Goal: Information Seeking & Learning: Learn about a topic

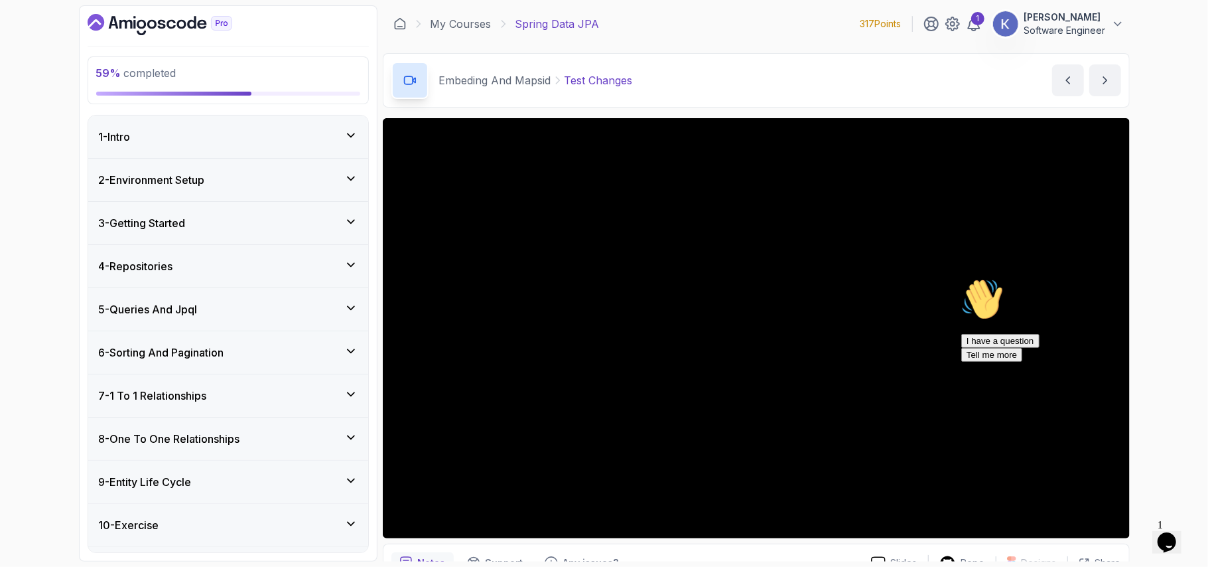
scroll to position [966, 0]
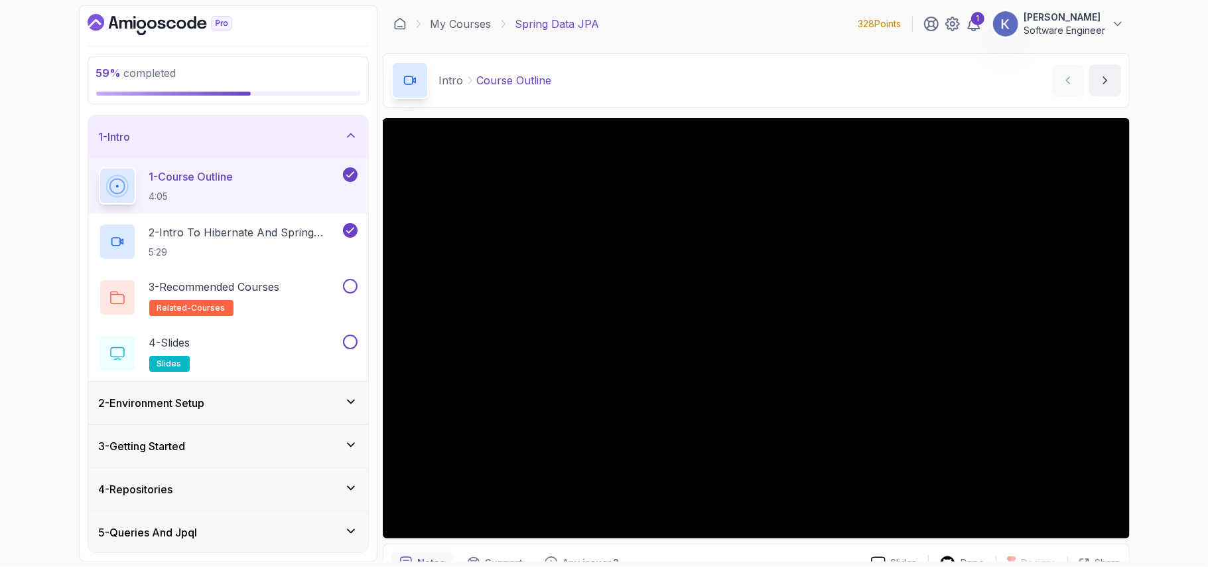
click at [265, 138] on div "1 - Intro" at bounding box center [228, 137] width 259 height 16
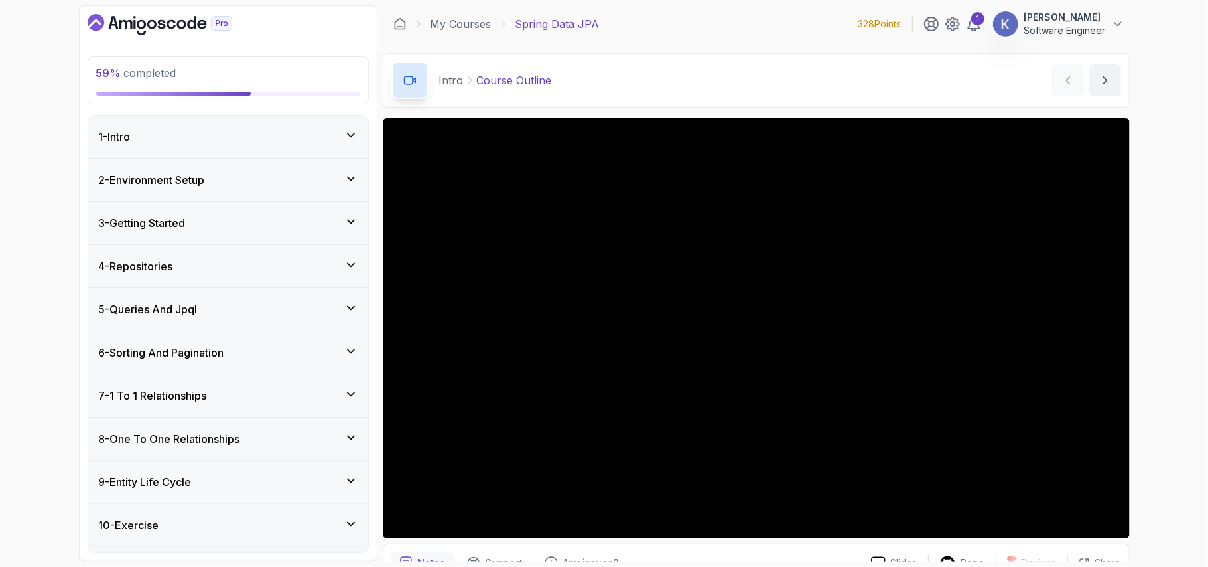
click at [215, 518] on div "10 - Exercise" at bounding box center [228, 525] width 280 height 42
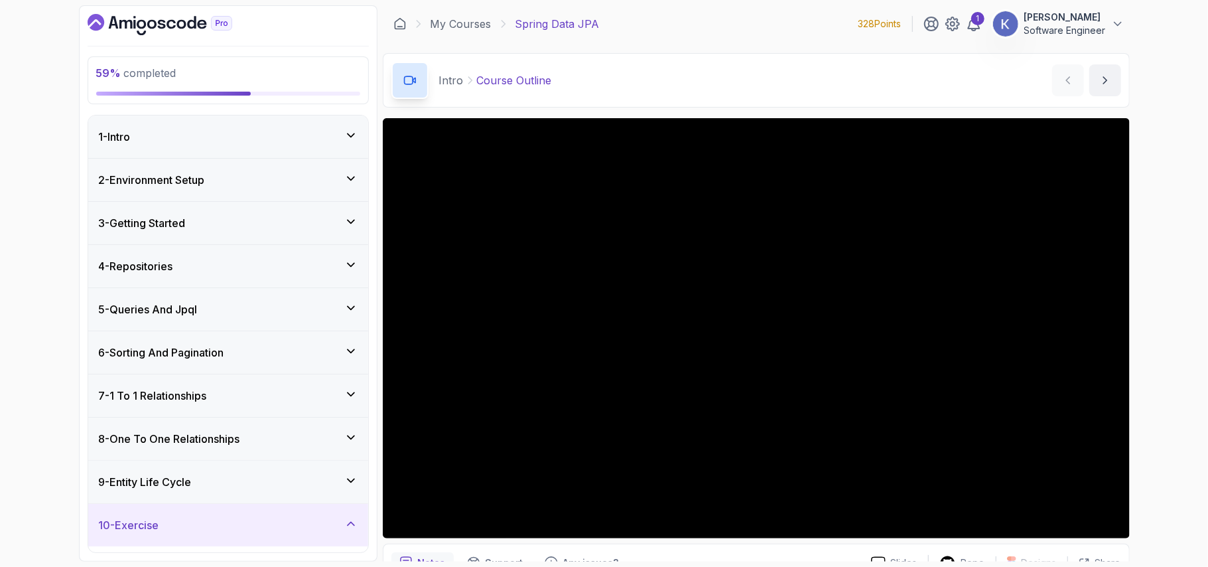
scroll to position [380, 0]
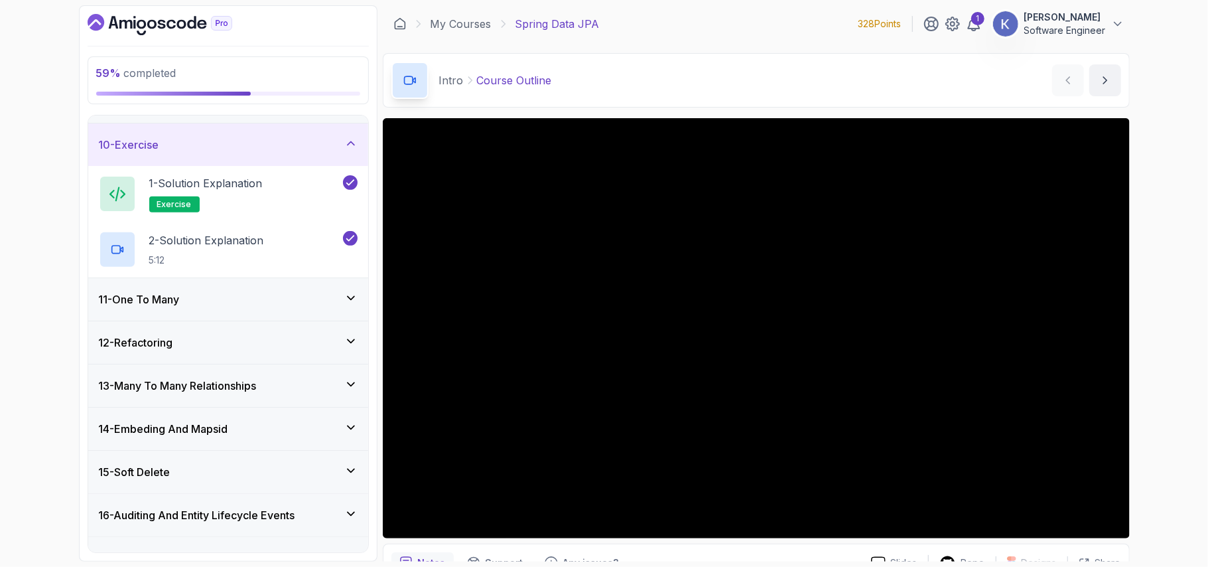
click at [311, 435] on div "14 - Embeding And Mapsid" at bounding box center [228, 429] width 259 height 16
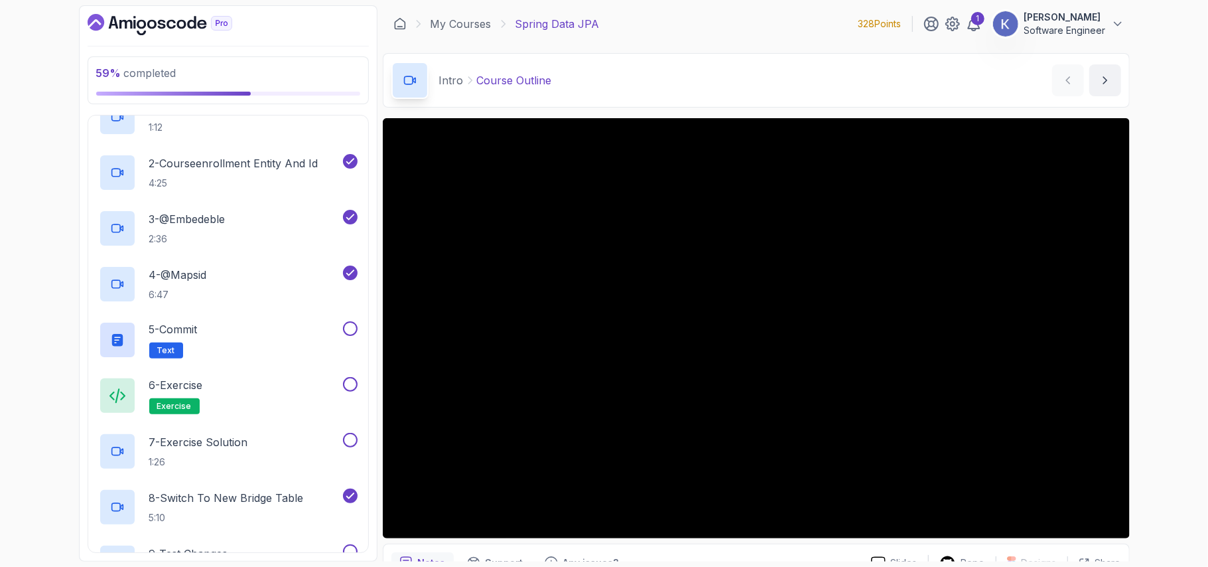
scroll to position [699, 0]
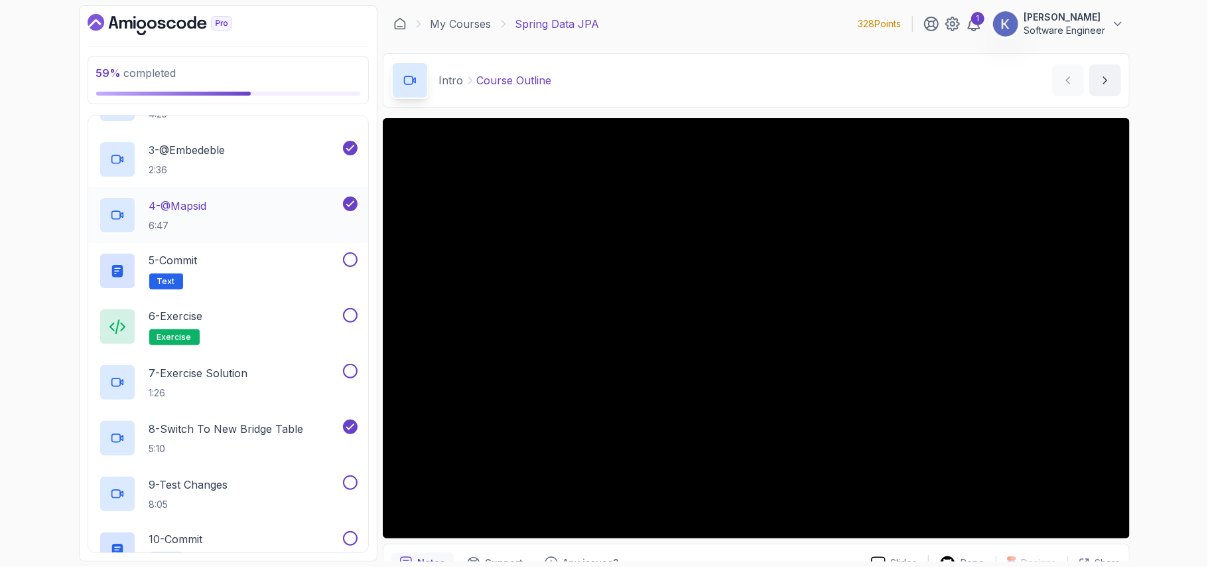
click at [240, 207] on div "4 - @Mapsid 6:47" at bounding box center [219, 214] width 241 height 37
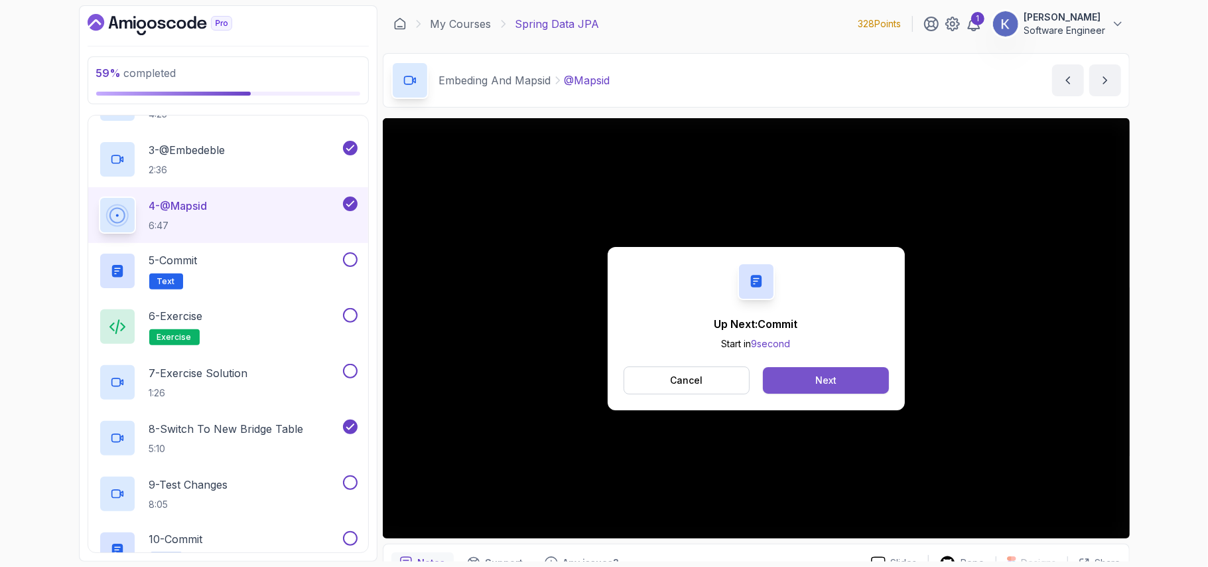
click at [837, 373] on button "Next" at bounding box center [825, 380] width 125 height 27
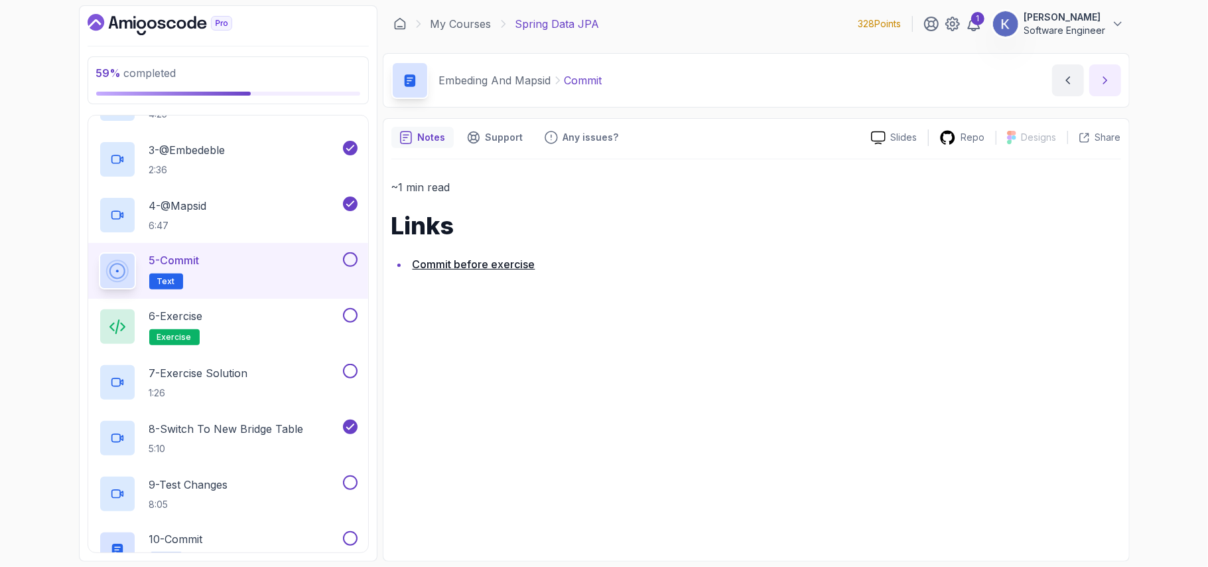
click at [1097, 94] on button "next content" at bounding box center [1105, 80] width 32 height 32
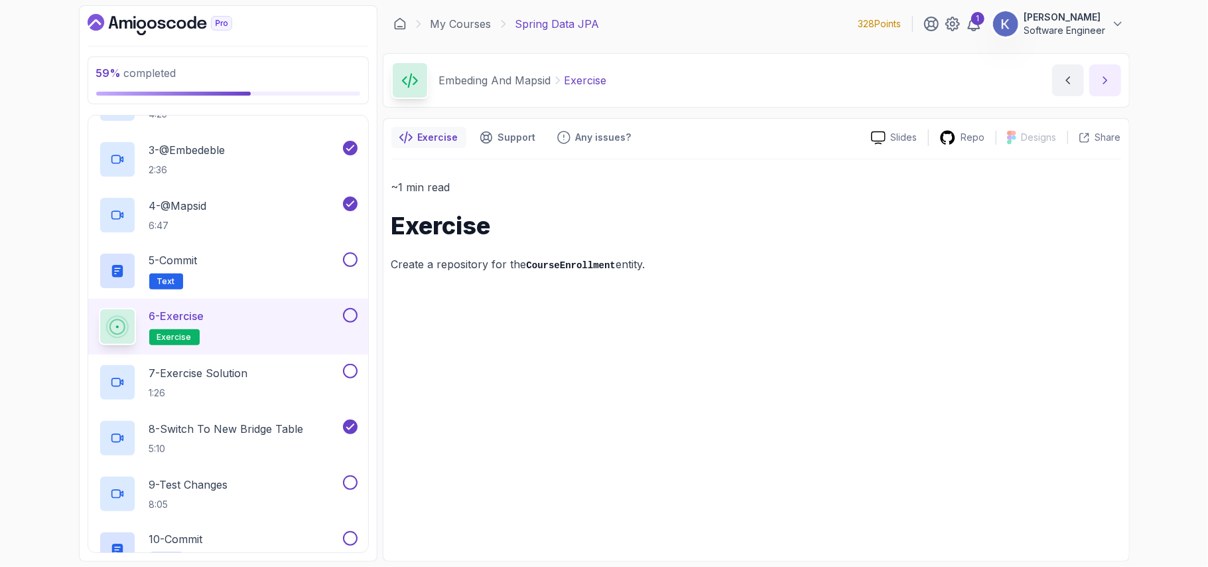
click at [1101, 91] on button "next content" at bounding box center [1105, 80] width 32 height 32
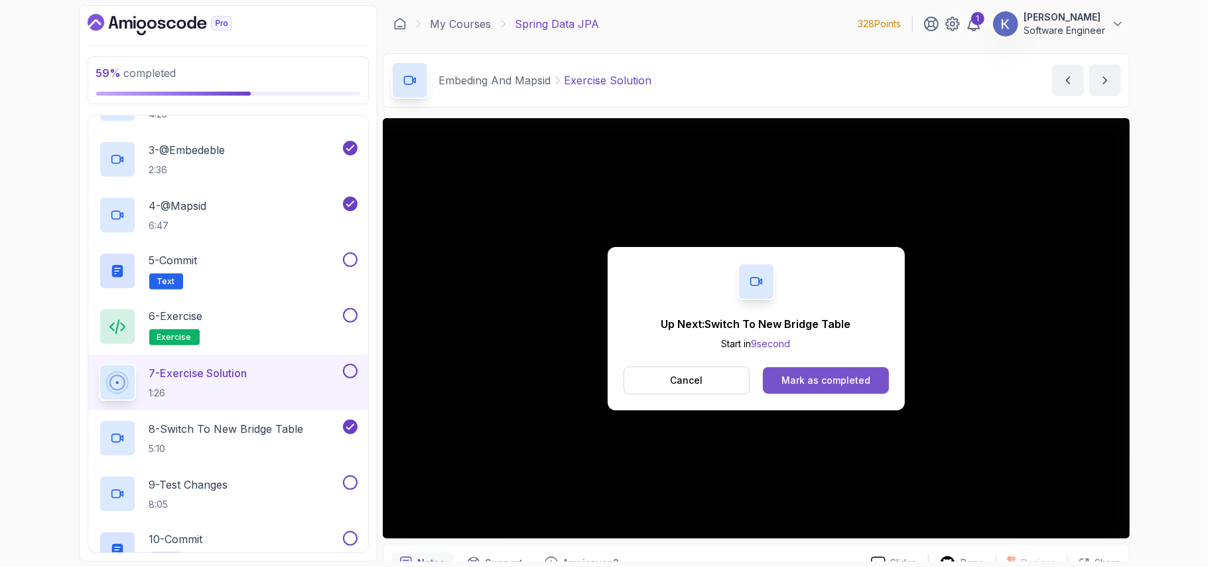
click at [853, 372] on button "Mark as completed" at bounding box center [825, 380] width 125 height 27
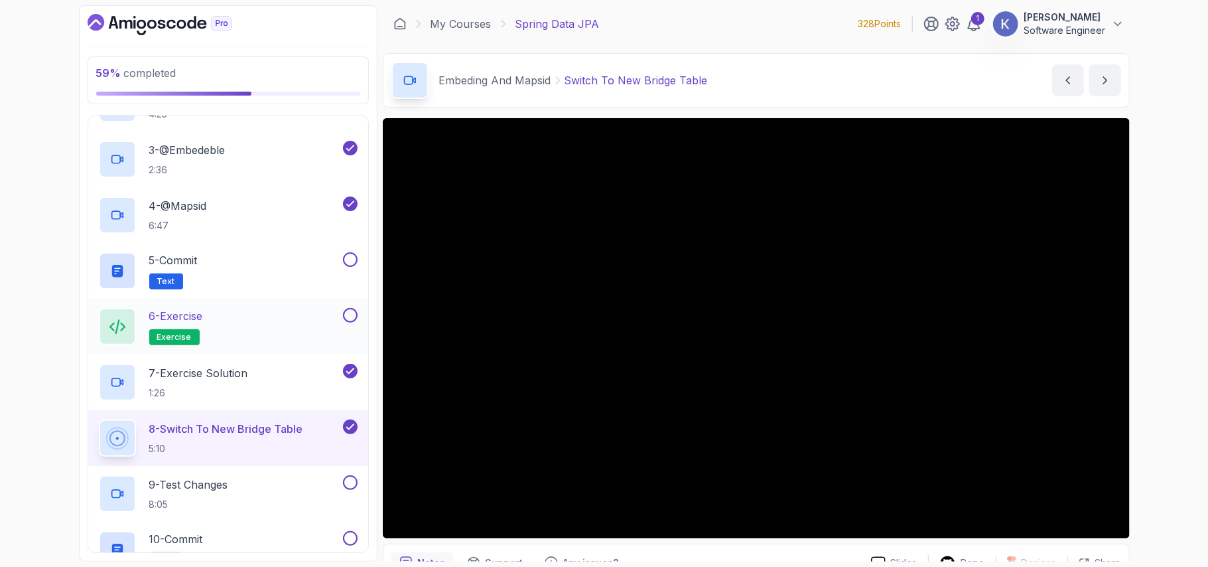
click at [351, 320] on button at bounding box center [350, 315] width 15 height 15
click at [348, 261] on button at bounding box center [350, 259] width 15 height 15
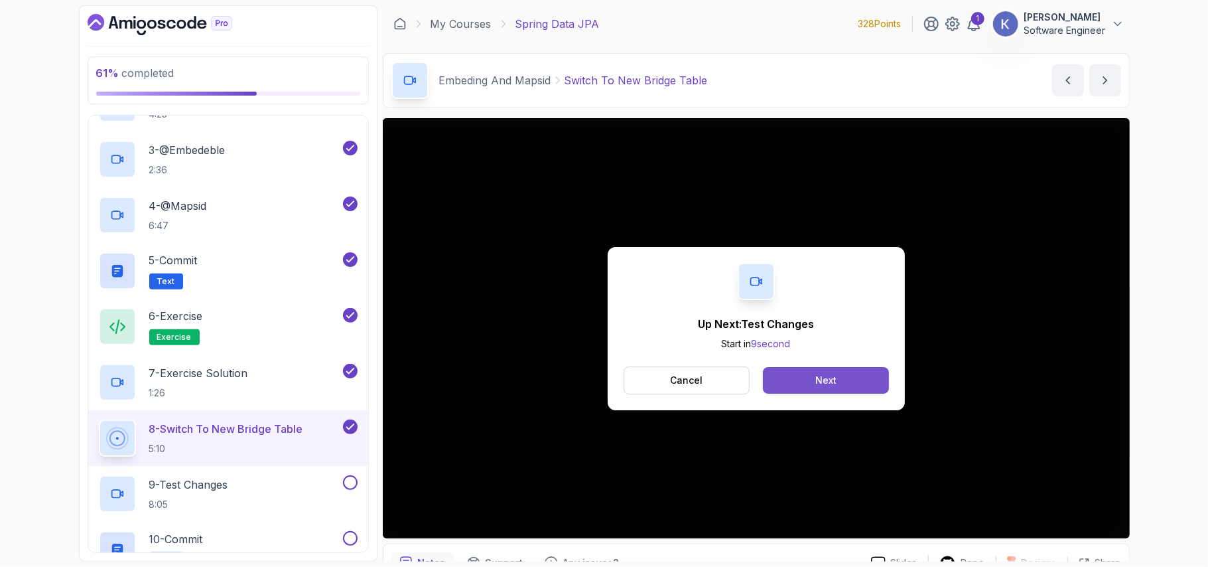
click at [858, 383] on button "Next" at bounding box center [825, 380] width 125 height 27
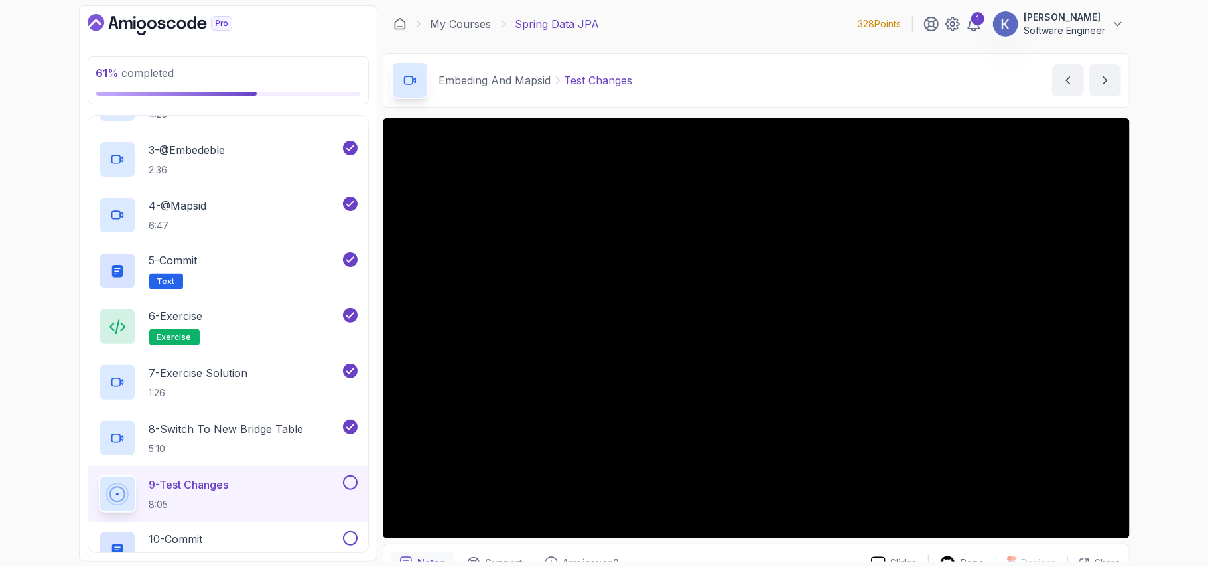
click at [93, 496] on div "9 - Test Changes 8:05" at bounding box center [228, 494] width 280 height 56
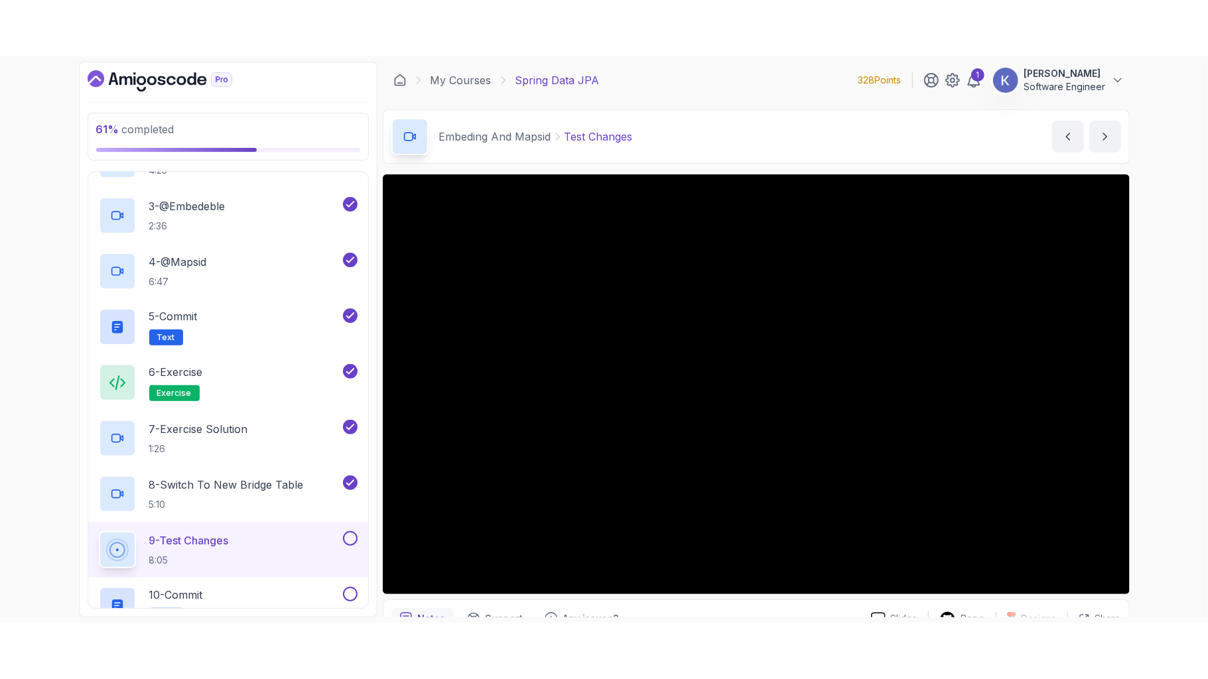
scroll to position [1079, 0]
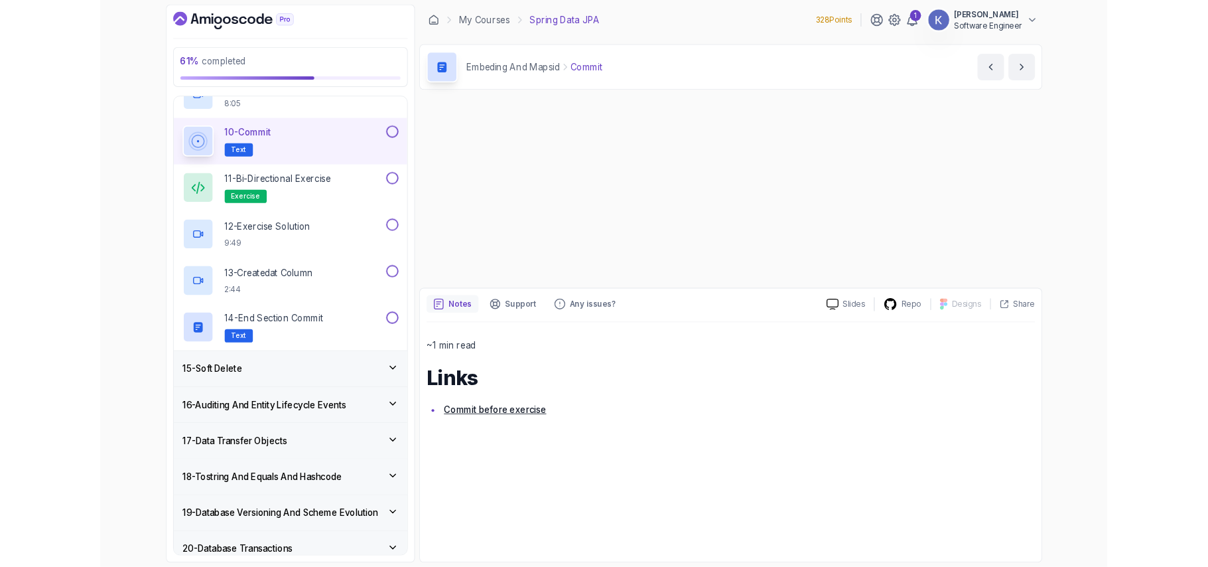
scroll to position [1088, 0]
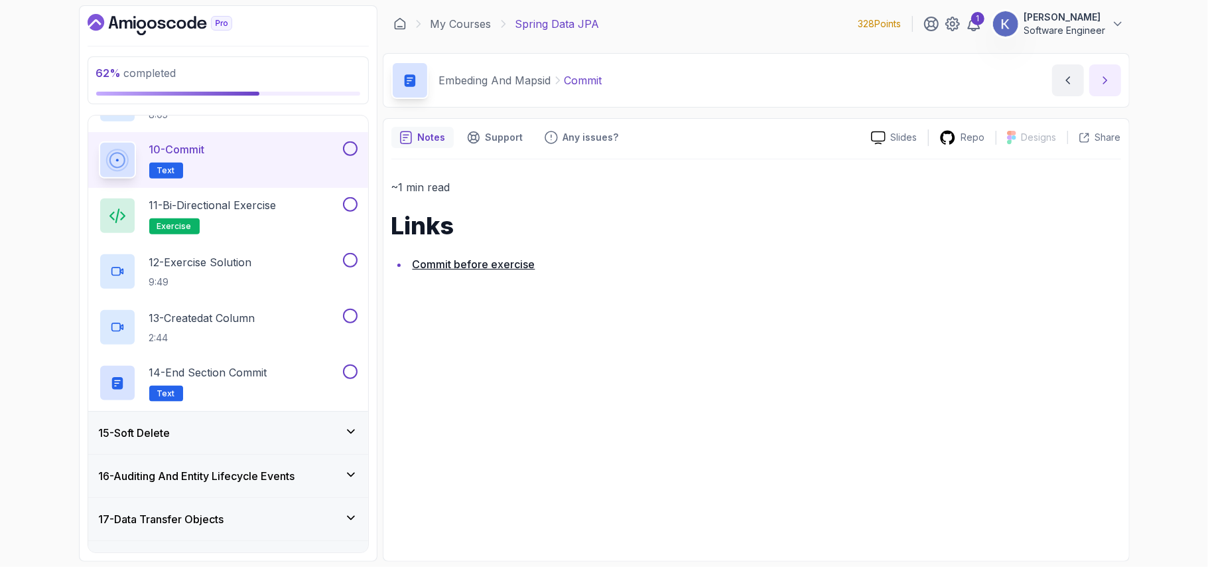
click at [1099, 83] on icon "next content" at bounding box center [1105, 80] width 13 height 13
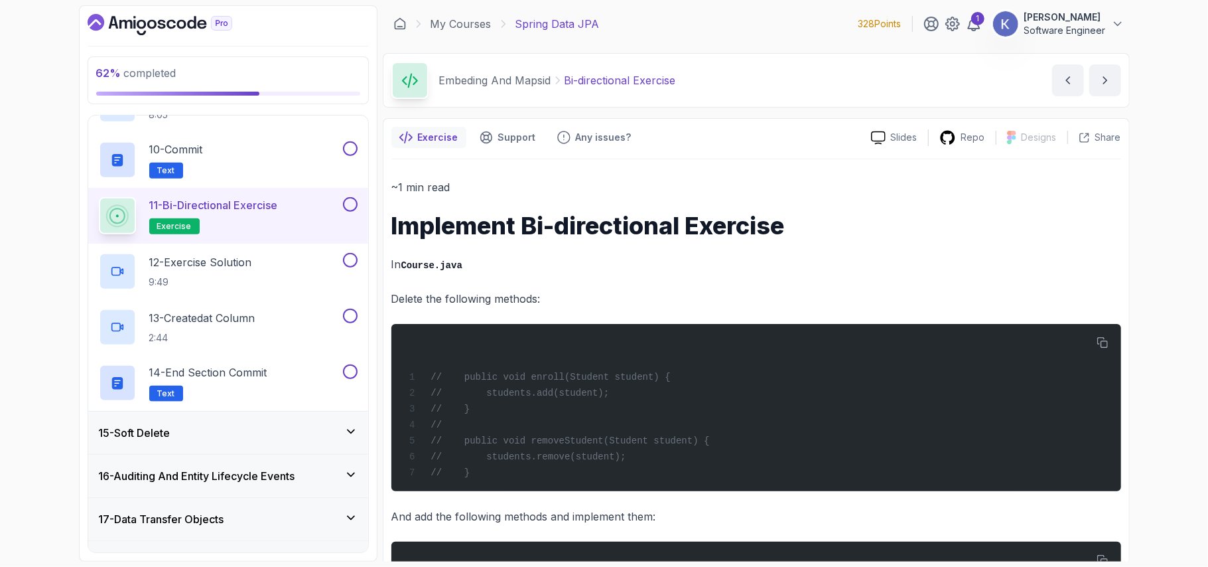
click at [1104, 81] on icon "next content" at bounding box center [1105, 80] width 13 height 13
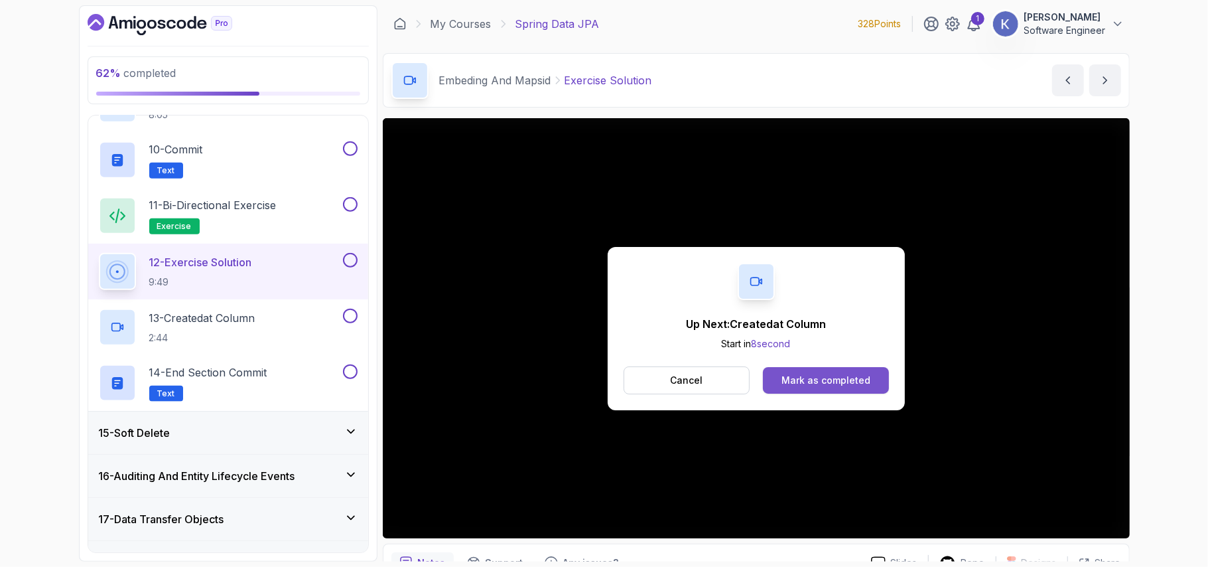
click at [880, 382] on button "Mark as completed" at bounding box center [825, 380] width 125 height 27
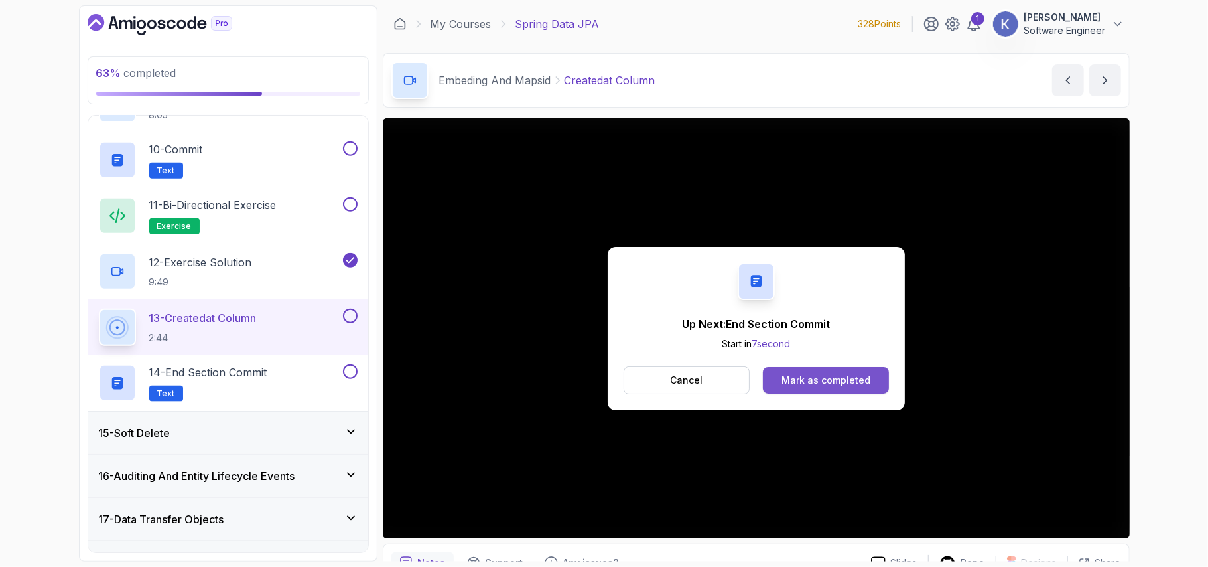
click at [876, 377] on button "Mark as completed" at bounding box center [825, 380] width 125 height 27
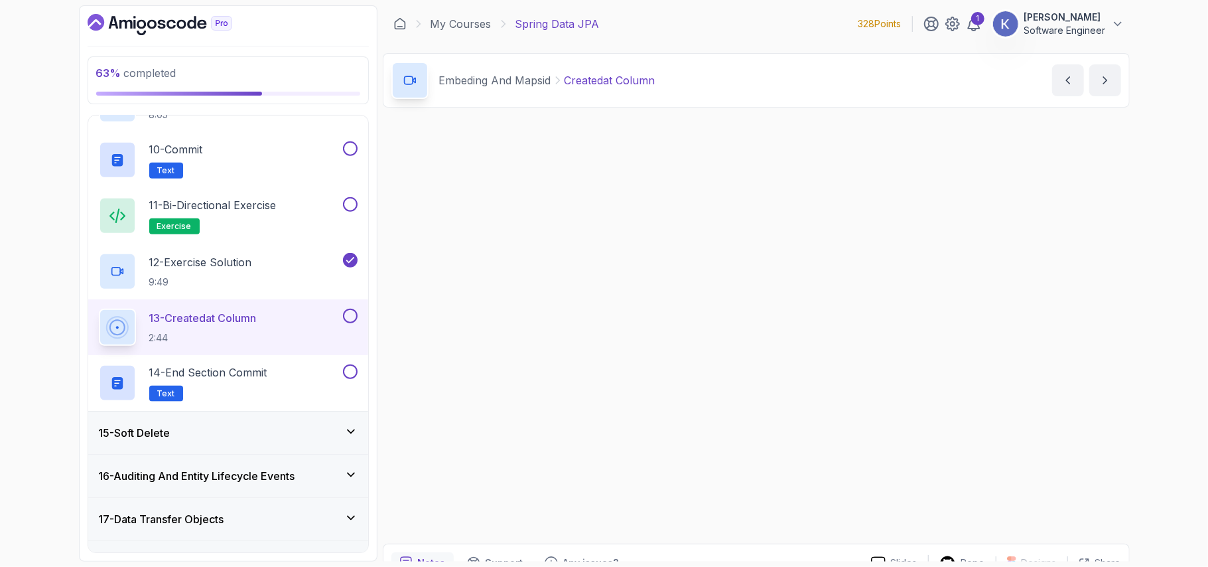
click at [876, 377] on div "Up Next: End Section Commit Start in 7 second Cancel Mark as completed Slides R…" at bounding box center [756, 374] width 747 height 512
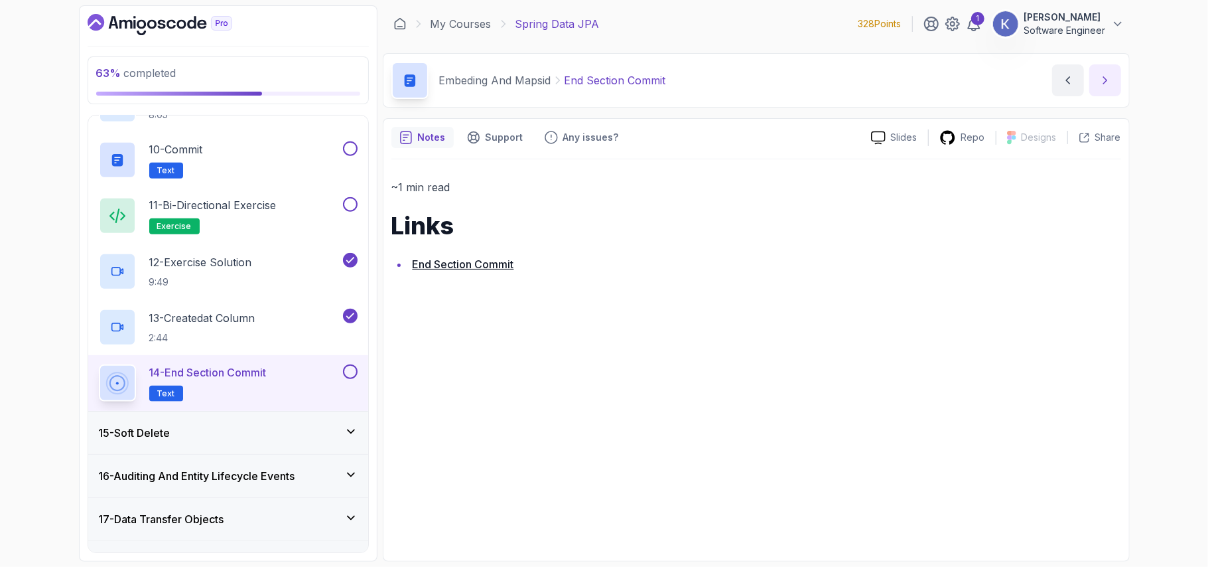
click at [1110, 75] on icon "next content" at bounding box center [1105, 80] width 13 height 13
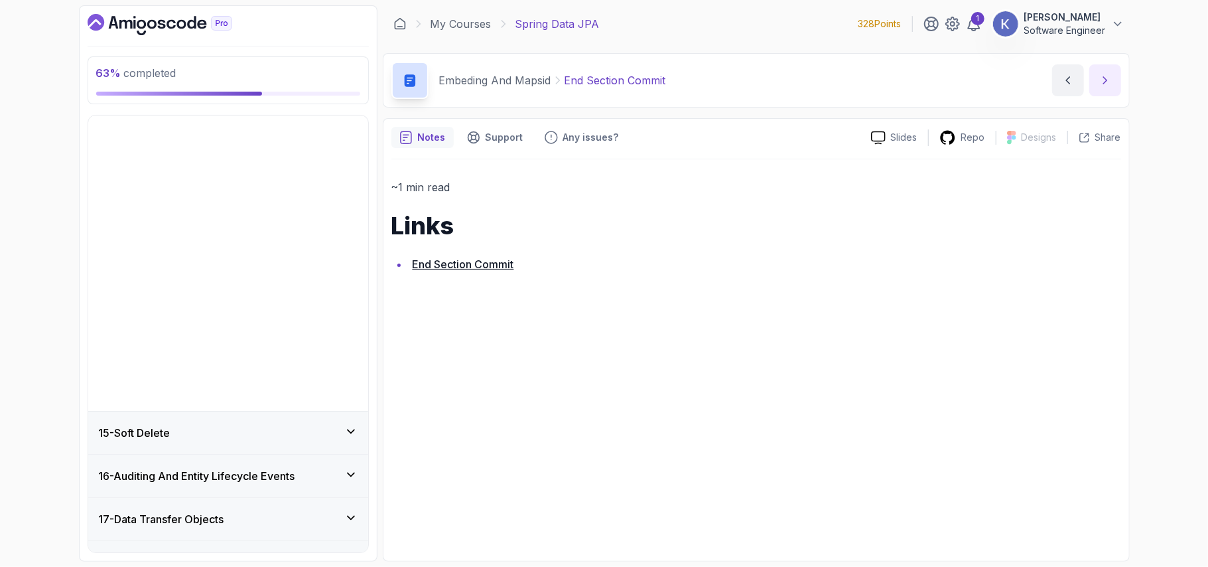
click at [1110, 75] on icon "next content" at bounding box center [1105, 80] width 13 height 13
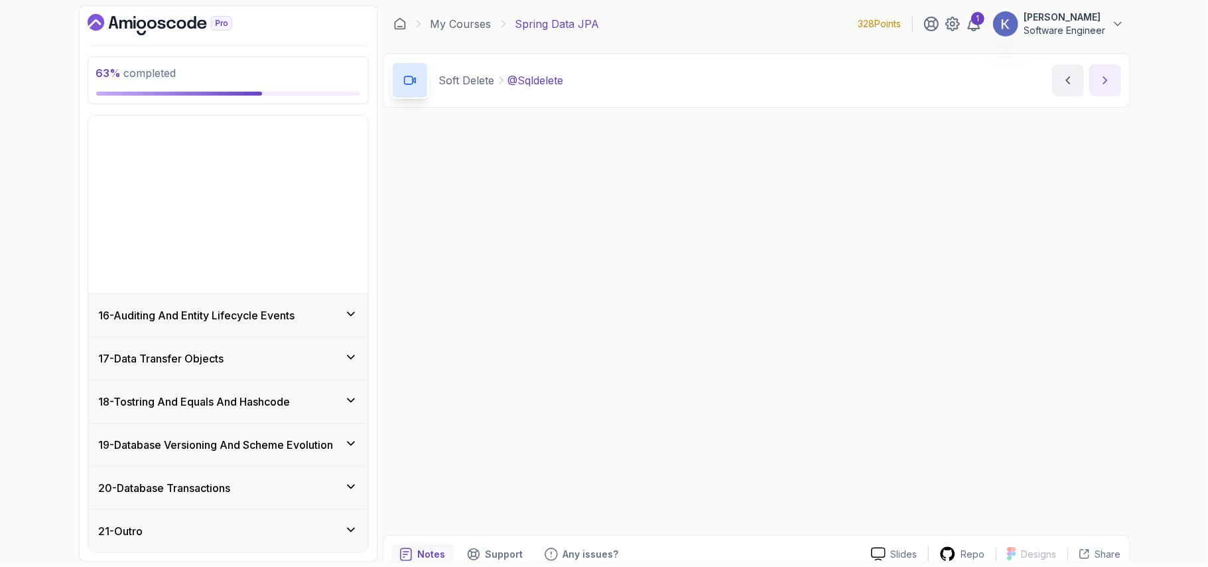
scroll to position [474, 0]
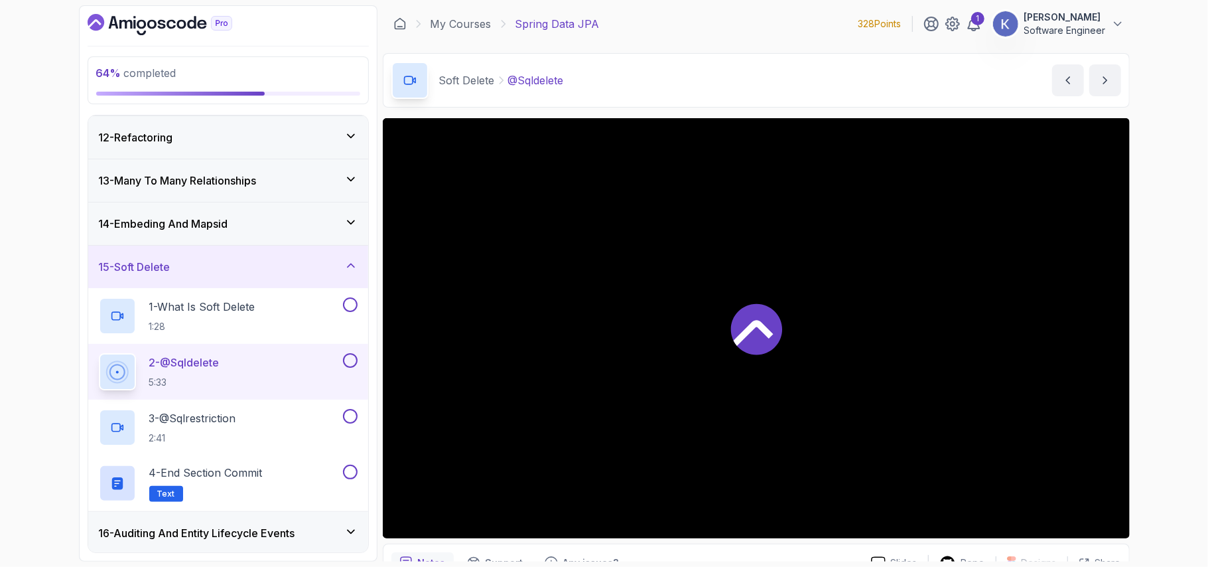
click at [1028, 394] on div at bounding box center [756, 328] width 747 height 420
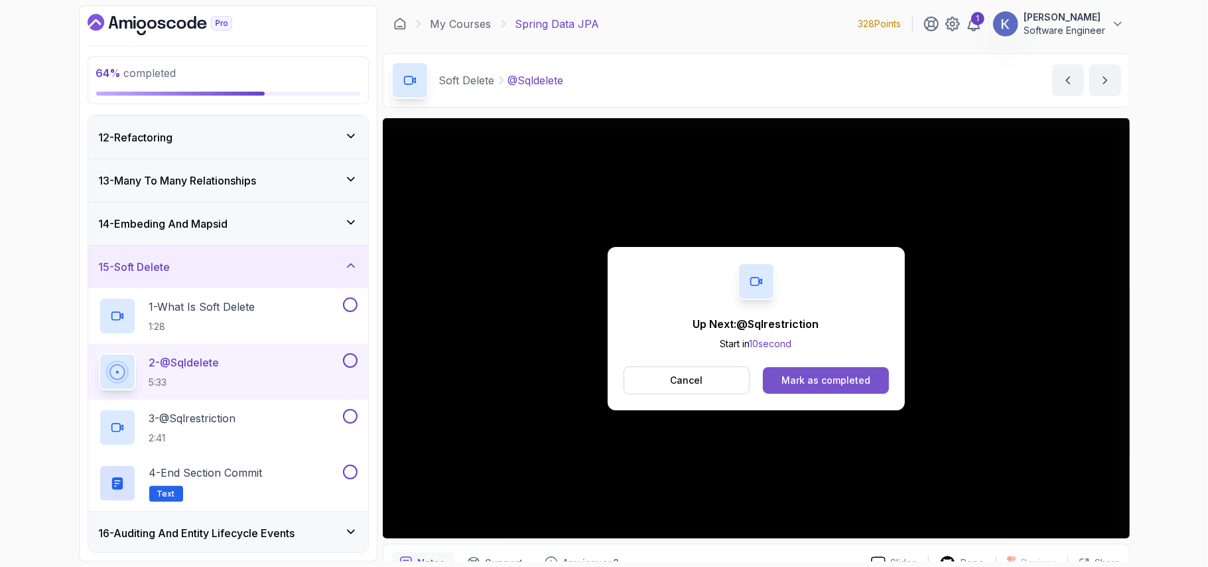
click at [835, 377] on div "Mark as completed" at bounding box center [826, 380] width 89 height 13
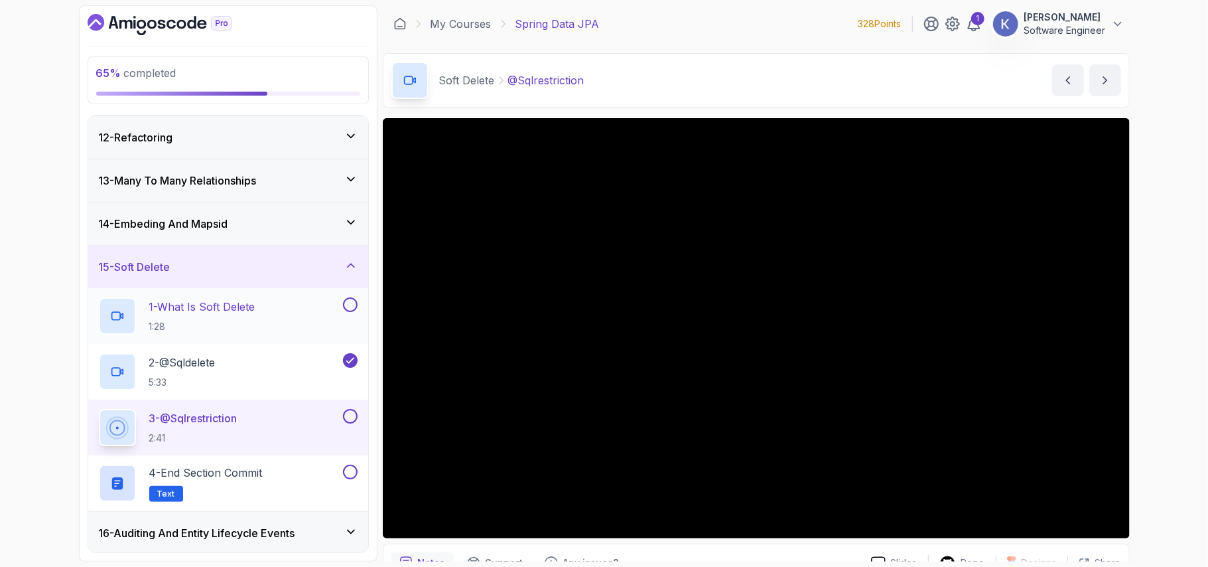
click at [263, 324] on div "1 - What Is Soft Delete 1:28" at bounding box center [219, 315] width 241 height 37
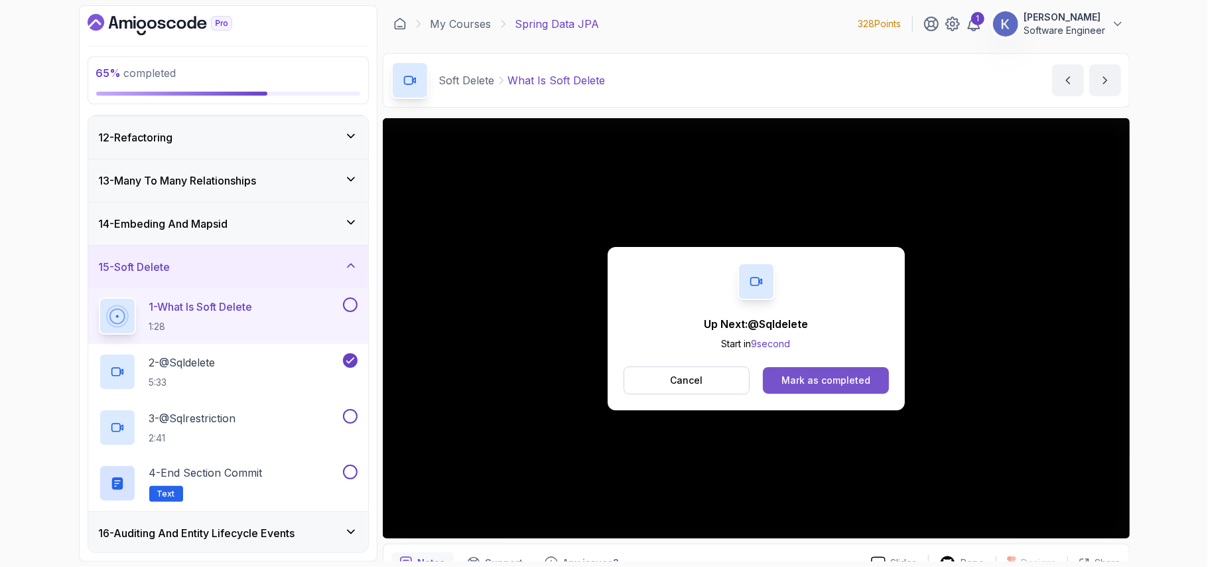
click at [874, 377] on button "Mark as completed" at bounding box center [825, 380] width 125 height 27
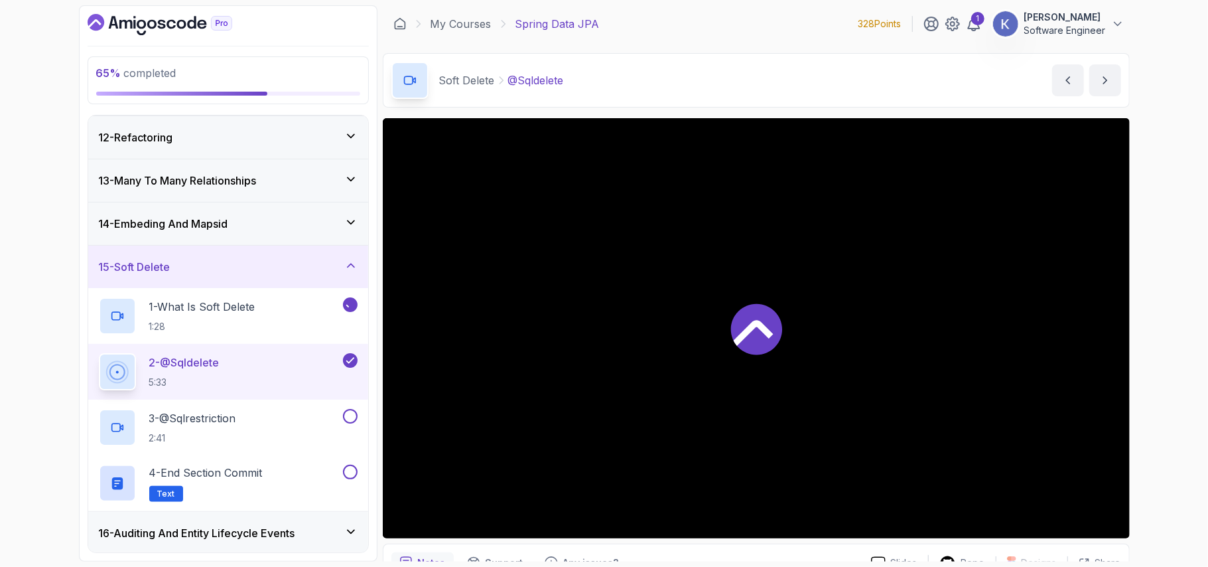
click at [874, 377] on div at bounding box center [756, 328] width 747 height 420
click at [261, 438] on div "3 - @Sqlrestriction 2:41" at bounding box center [219, 427] width 241 height 37
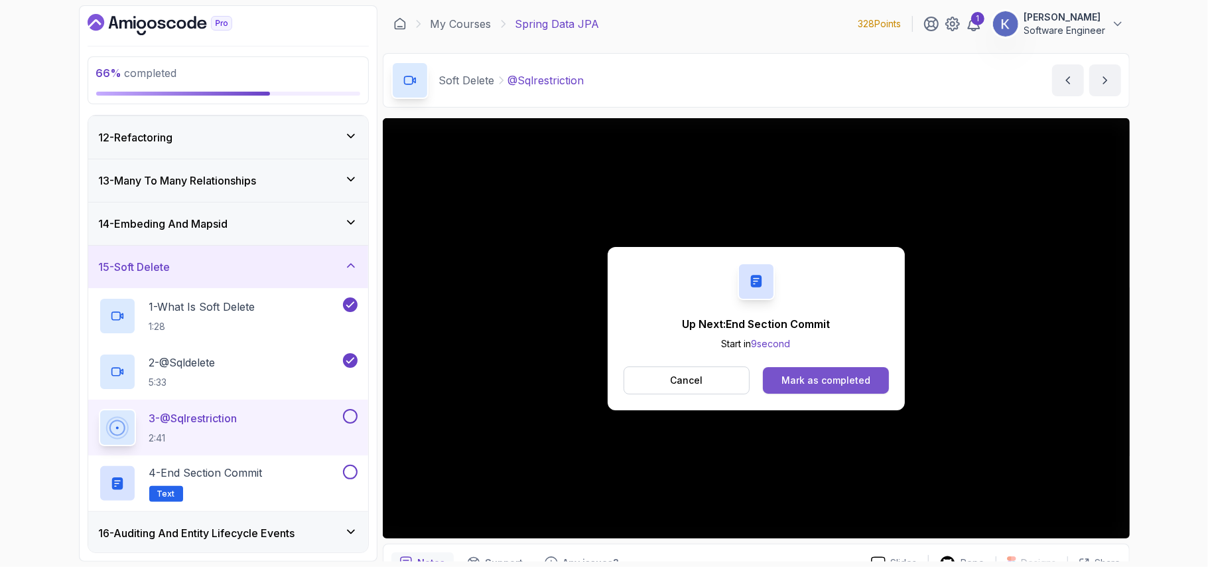
click at [864, 382] on div "Mark as completed" at bounding box center [826, 380] width 89 height 13
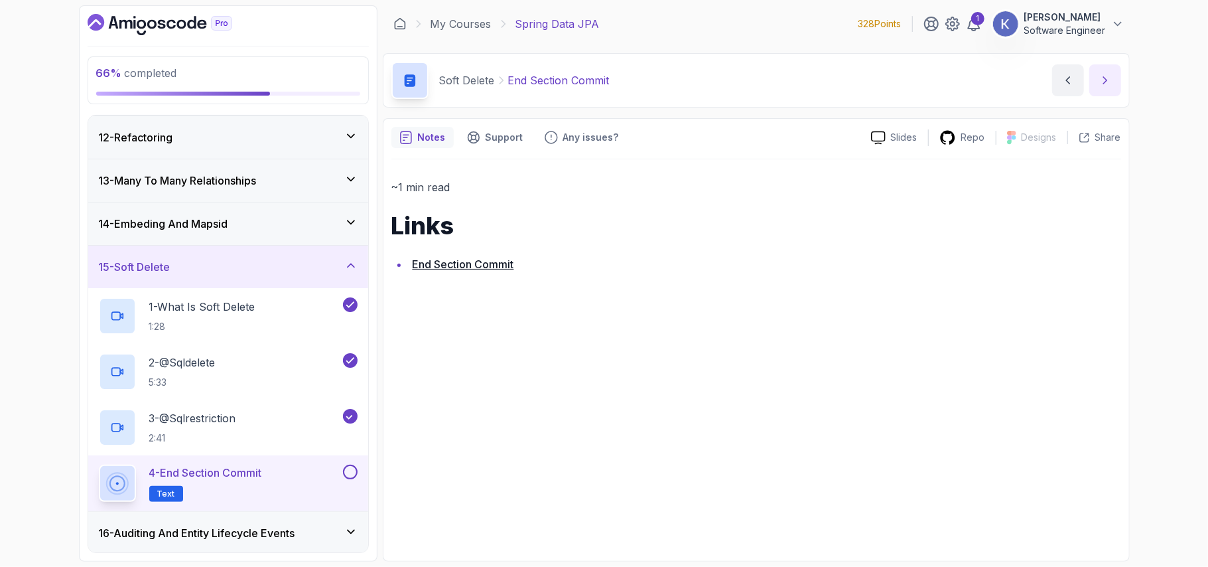
click at [1105, 81] on icon "next content" at bounding box center [1104, 80] width 3 height 7
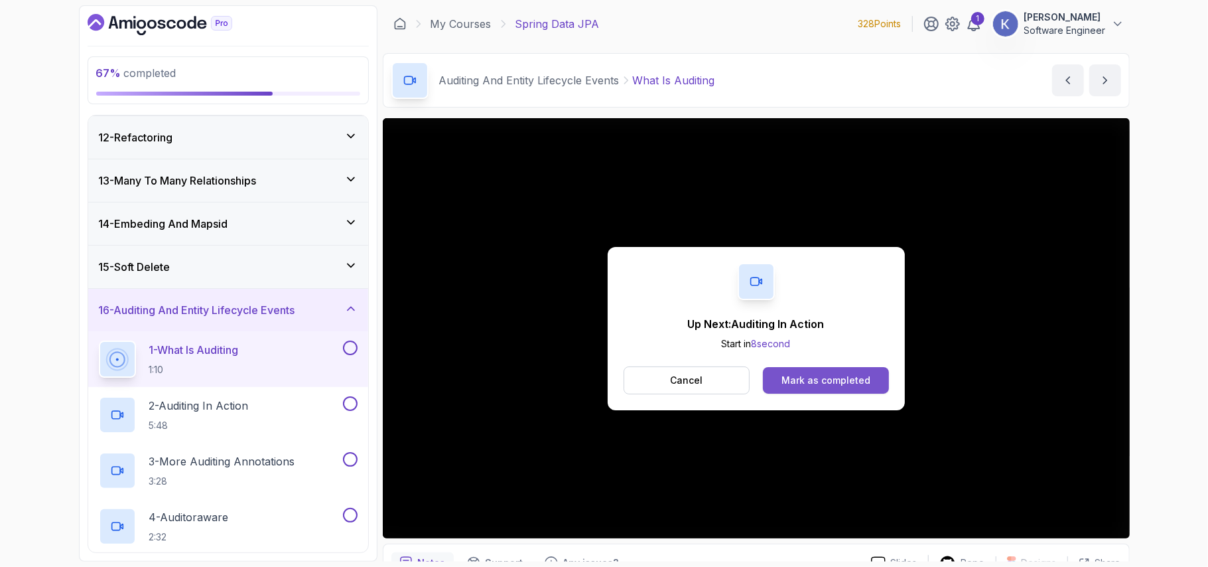
click at [823, 377] on div "Mark as completed" at bounding box center [826, 380] width 89 height 13
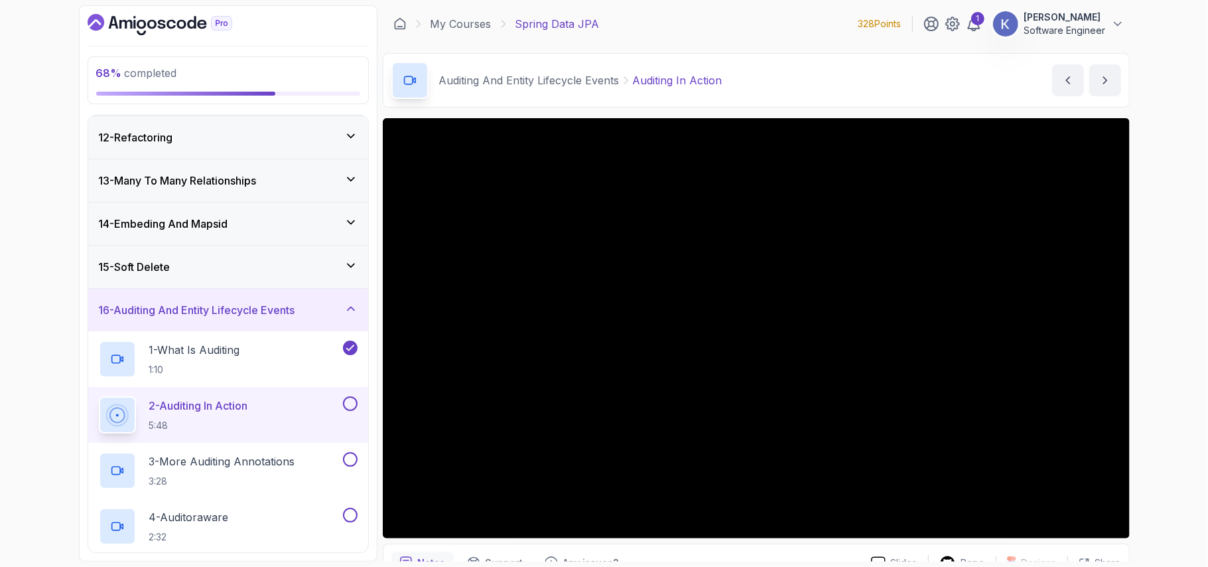
click at [92, 414] on div "2 - Auditing In Action 5:48" at bounding box center [228, 415] width 280 height 56
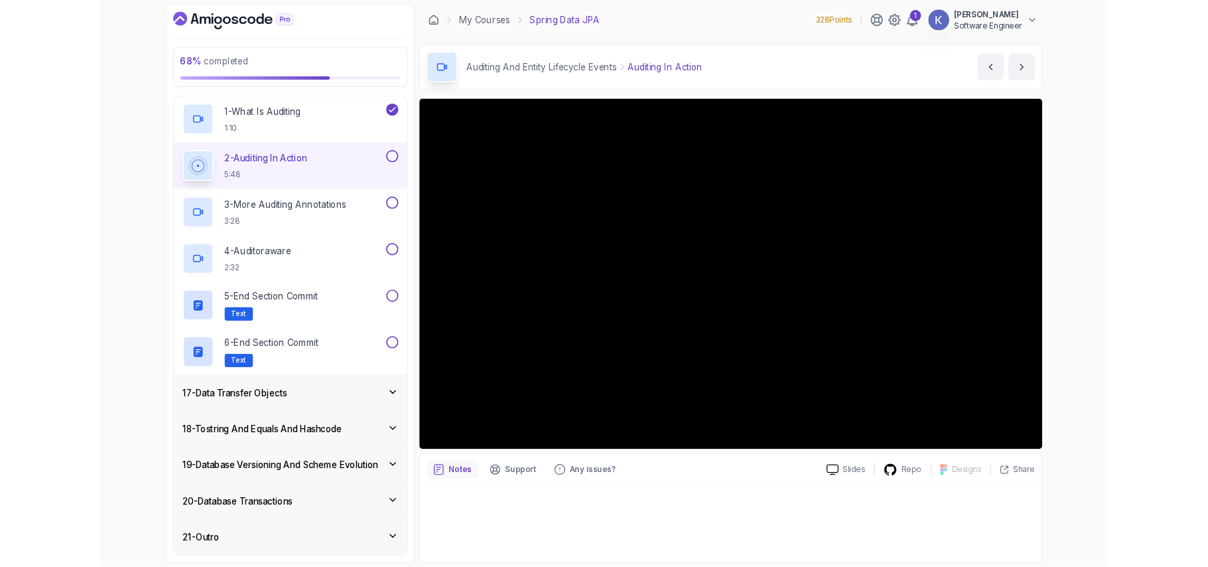
scroll to position [757, 0]
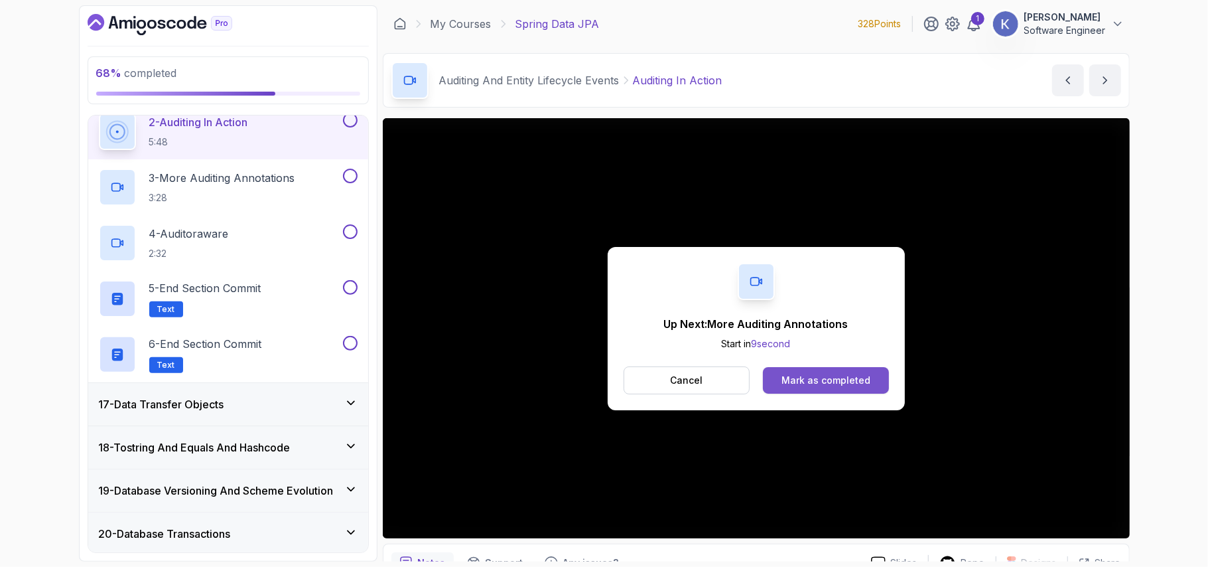
click at [862, 380] on div "Mark as completed" at bounding box center [826, 380] width 89 height 13
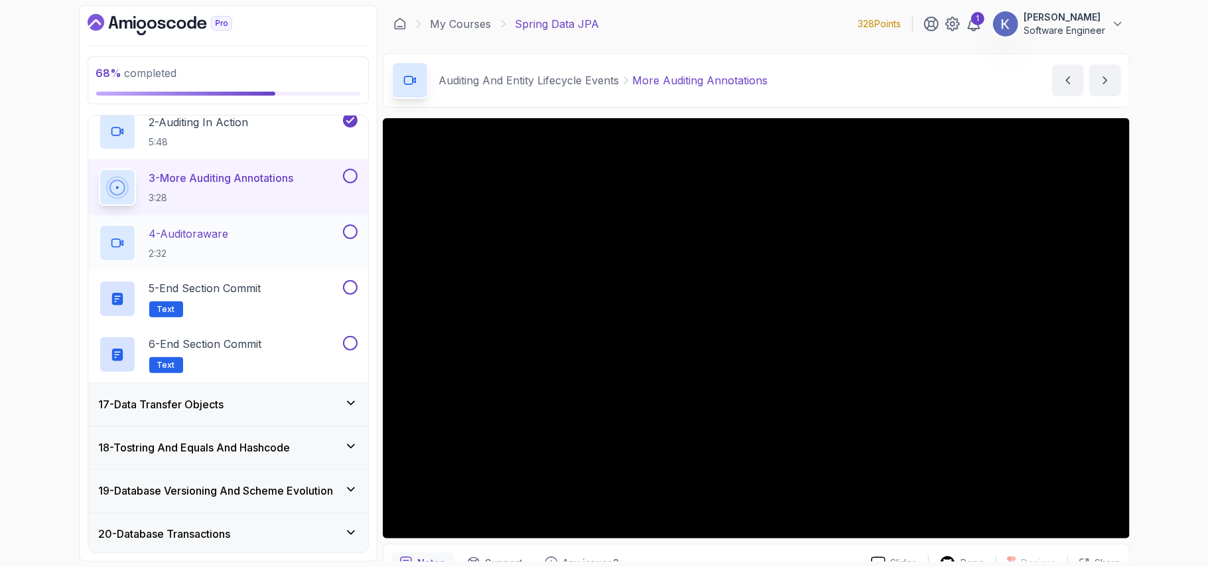
click at [311, 253] on div "4 - Auditoraware 2:32" at bounding box center [219, 242] width 241 height 37
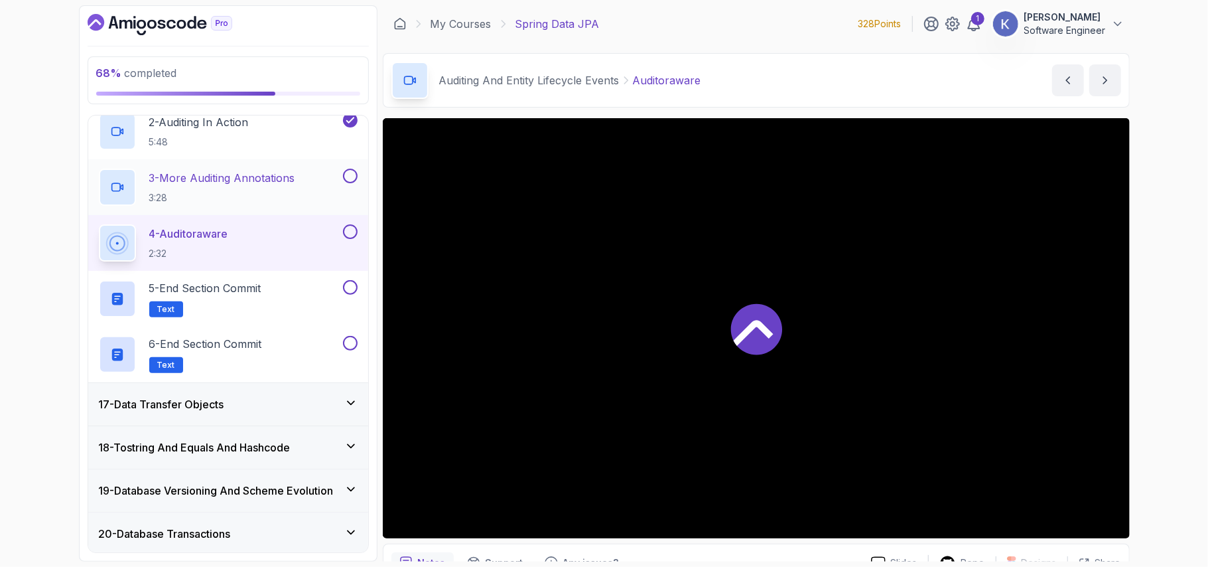
drag, startPoint x: 311, startPoint y: 253, endPoint x: 268, endPoint y: 214, distance: 58.2
click at [268, 214] on div "1 - What Is Auditing 1:10 2 - Auditing In Action 5:48 3 - More Auditing Annotat…" at bounding box center [228, 215] width 280 height 334
click at [226, 186] on p "3 - More Auditing Annotations" at bounding box center [222, 178] width 146 height 16
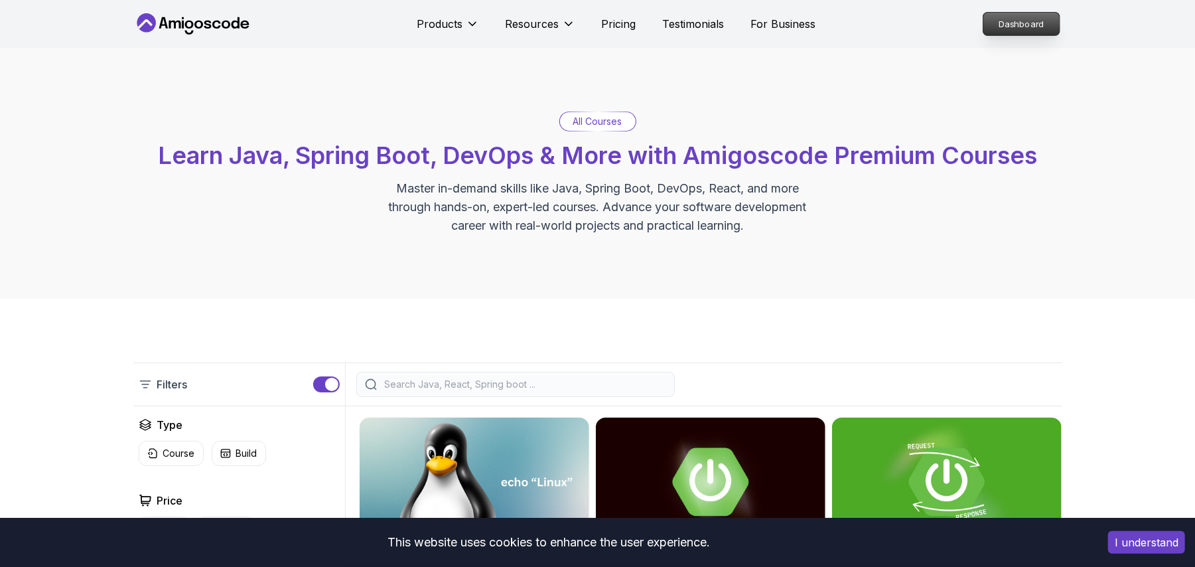
click at [1007, 30] on p "Dashboard" at bounding box center [1021, 24] width 76 height 23
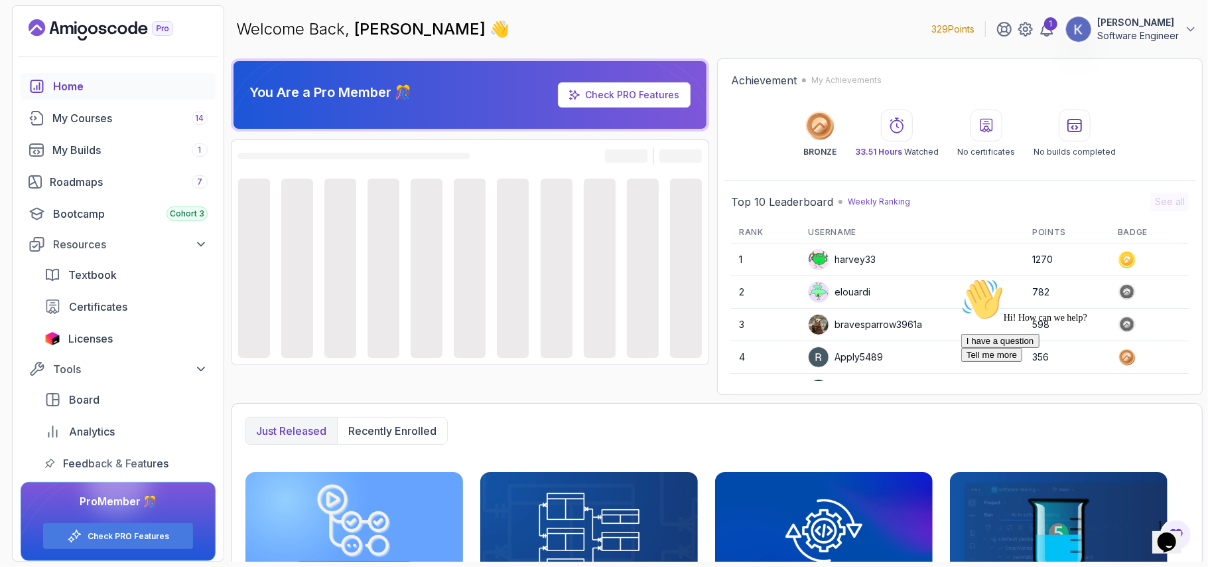
click at [1182, 312] on div "Hi! How can we help? I have a question Tell me more" at bounding box center [1080, 319] width 239 height 84
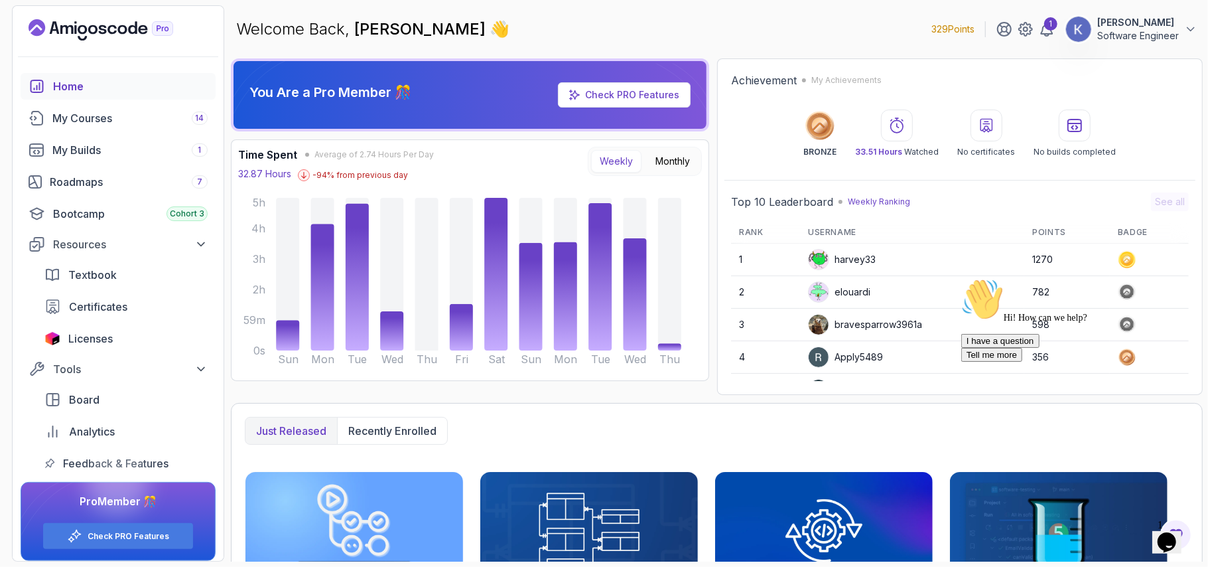
click at [1182, 301] on div "Hi! How can we help? I have a question Tell me more" at bounding box center [1080, 319] width 239 height 84
click at [1110, 295] on div "Hi! How can we help? I have a question Tell me more" at bounding box center [1080, 319] width 239 height 84
click at [961, 277] on icon "Chat attention grabber" at bounding box center [961, 277] width 0 height 0
click at [1089, 307] on td "782" at bounding box center [1067, 292] width 86 height 33
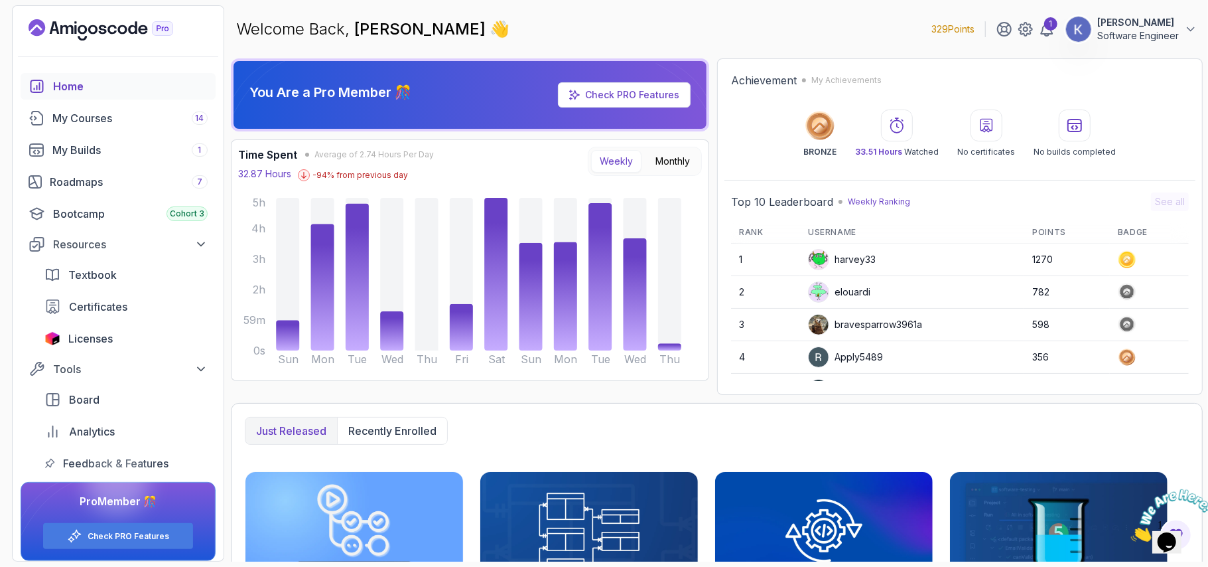
click at [847, 253] on div "harvey33" at bounding box center [842, 259] width 68 height 21
click at [752, 268] on td "1" at bounding box center [765, 259] width 69 height 33
click at [743, 253] on td "1" at bounding box center [765, 259] width 69 height 33
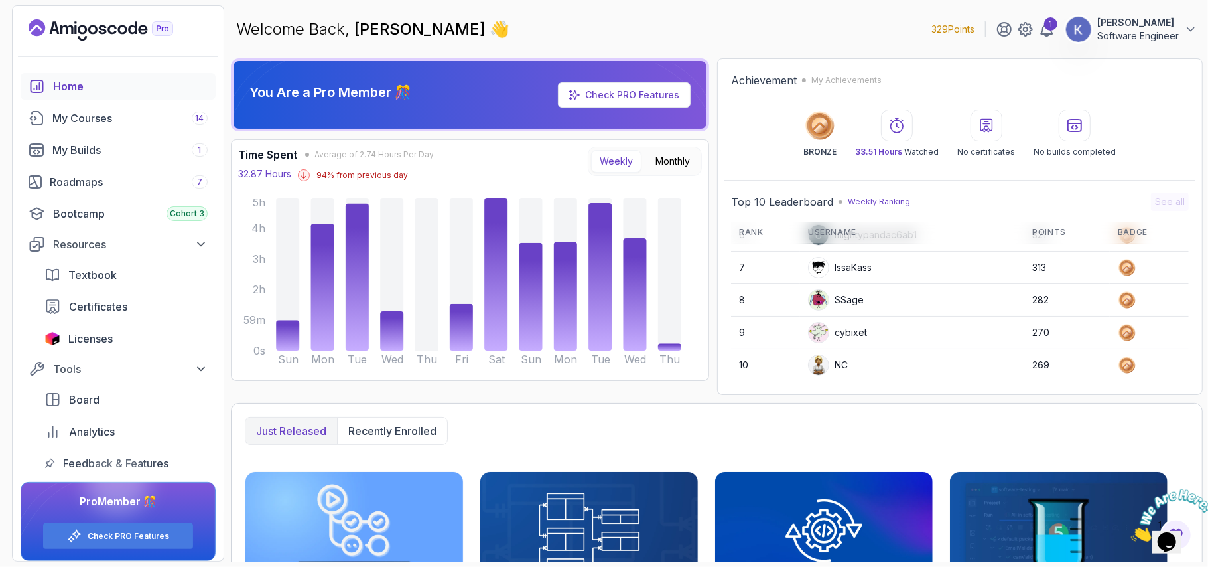
scroll to position [285, 0]
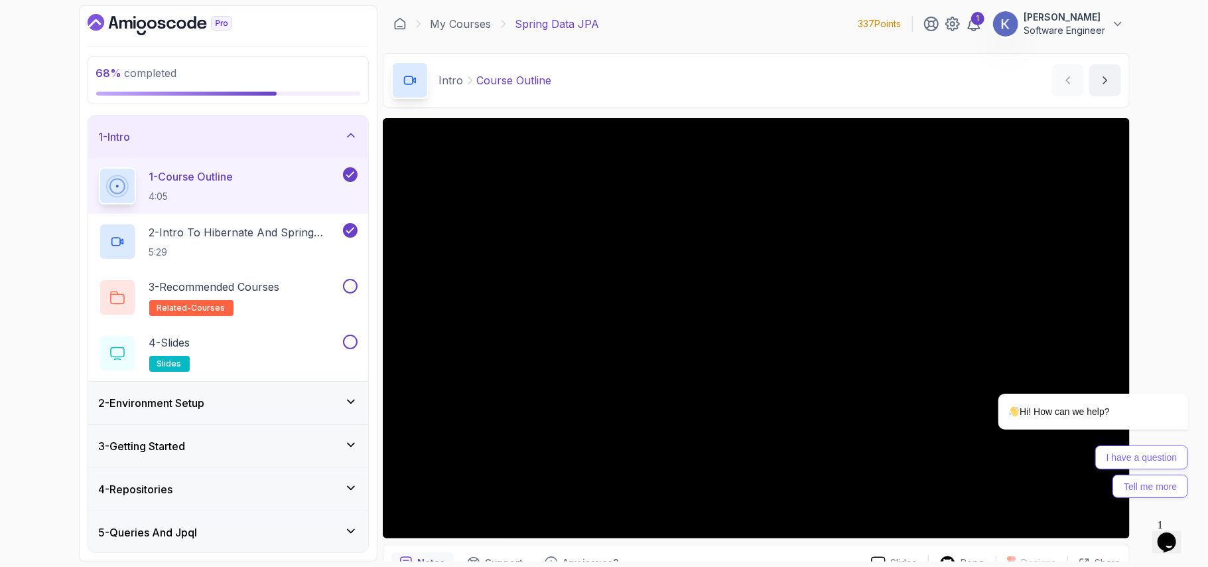
click at [219, 143] on div "1 - Intro" at bounding box center [228, 137] width 259 height 16
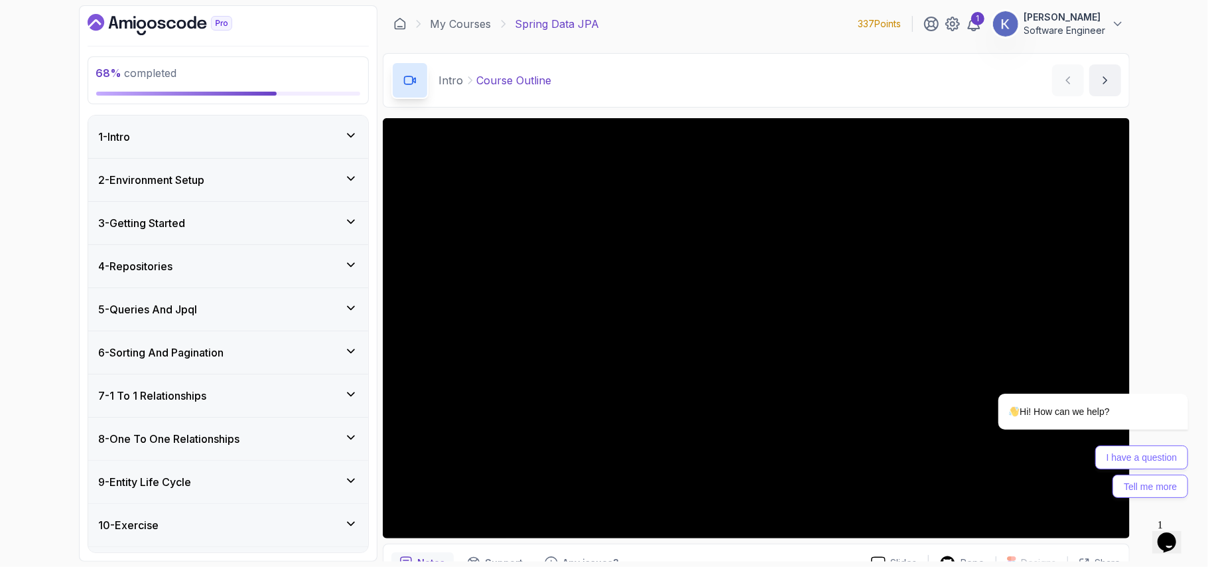
click at [258, 470] on div "9 - Entity Life Cycle" at bounding box center [228, 481] width 280 height 42
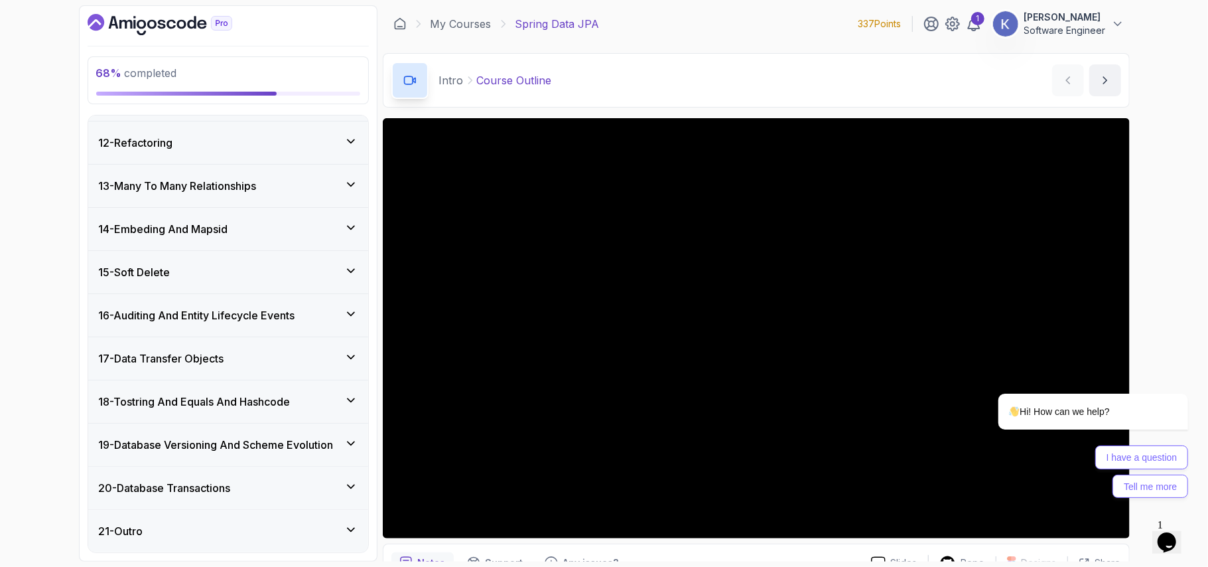
scroll to position [697, 0]
click at [255, 314] on h3 "16 - Auditing And Entity Lifecycle Events" at bounding box center [197, 315] width 196 height 16
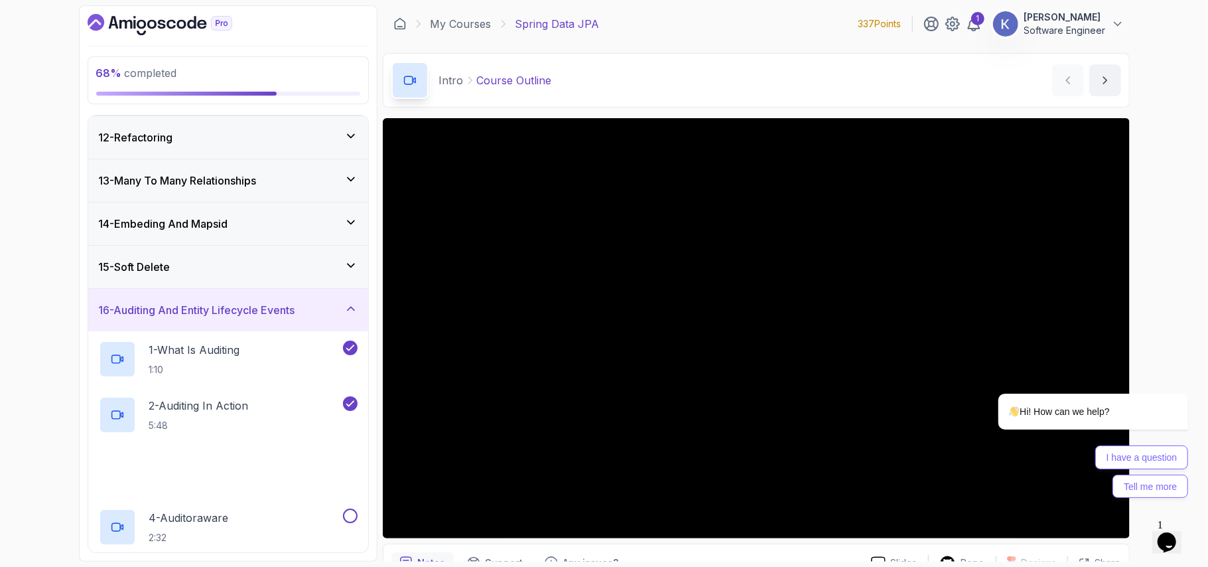
scroll to position [510, 0]
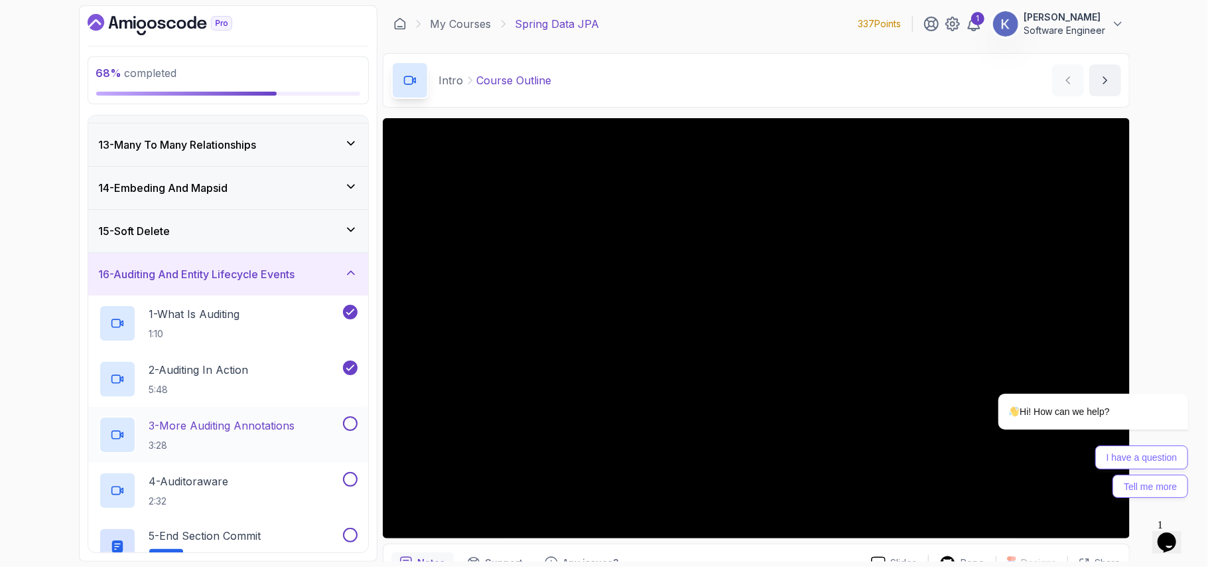
click at [261, 429] on p "3 - More Auditing Annotations" at bounding box center [222, 425] width 146 height 16
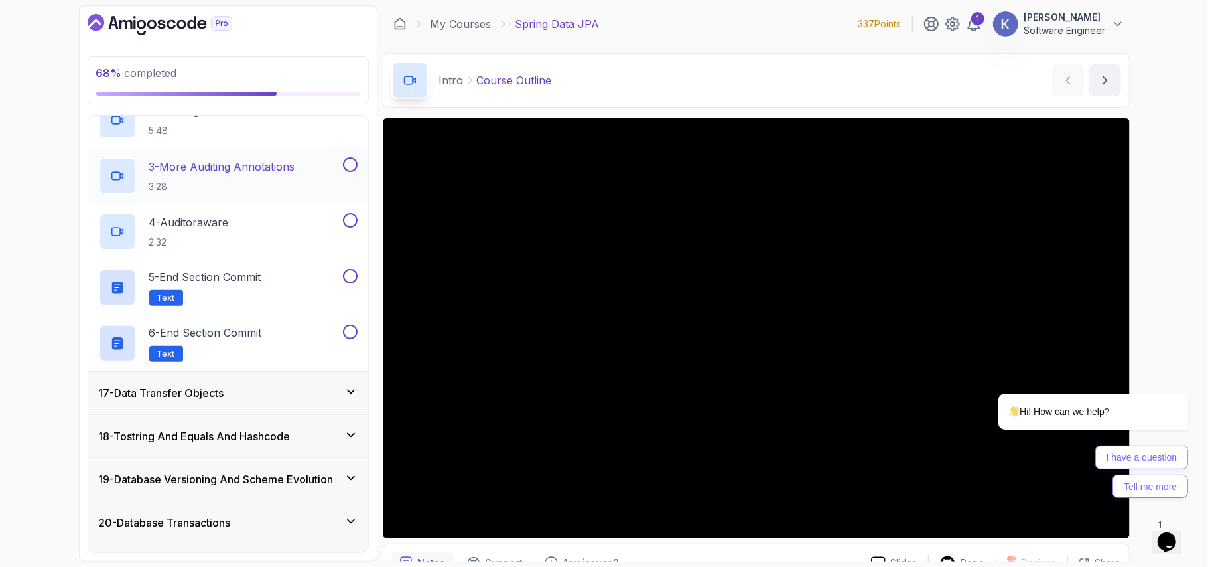
scroll to position [792, 0]
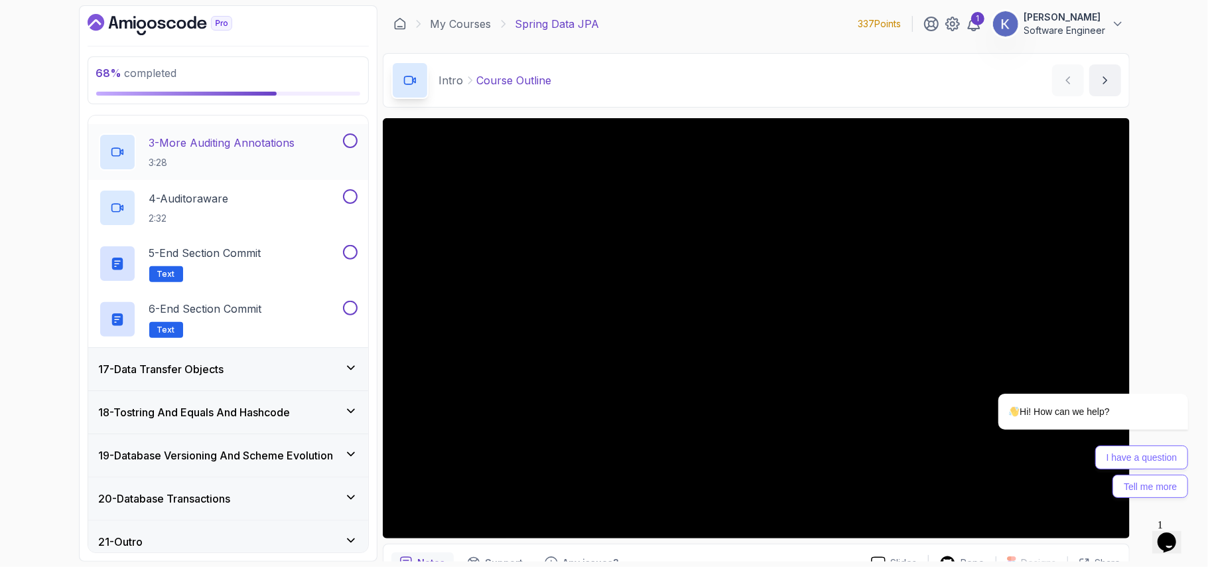
click at [239, 165] on p "3:28" at bounding box center [222, 162] width 146 height 13
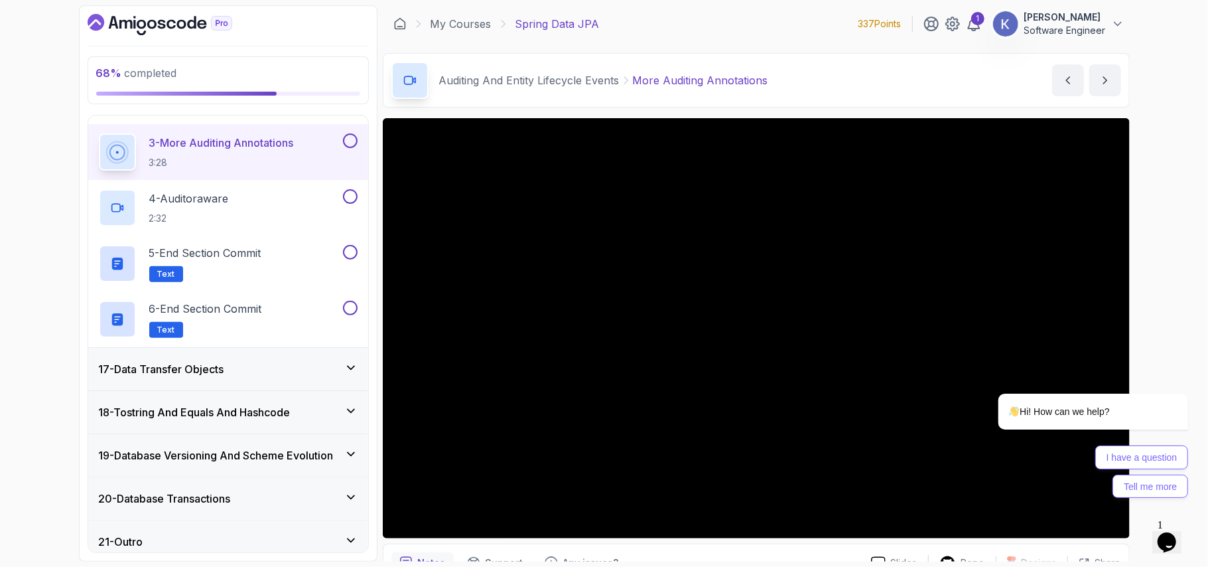
click at [269, 354] on div "17 - Data Transfer Objects" at bounding box center [228, 369] width 280 height 42
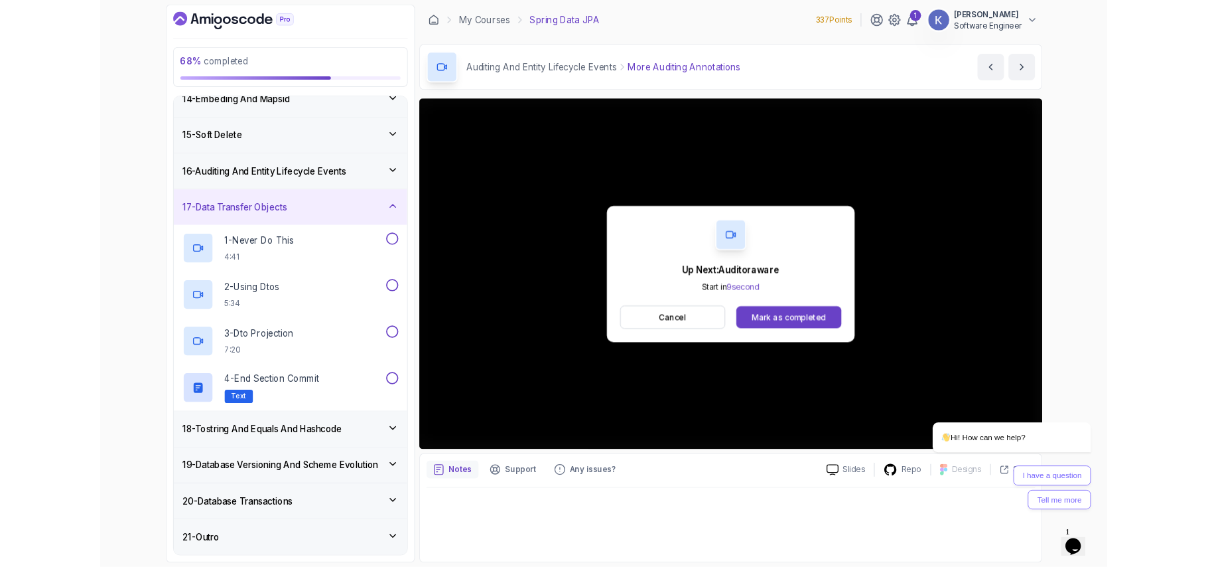
scroll to position [697, 0]
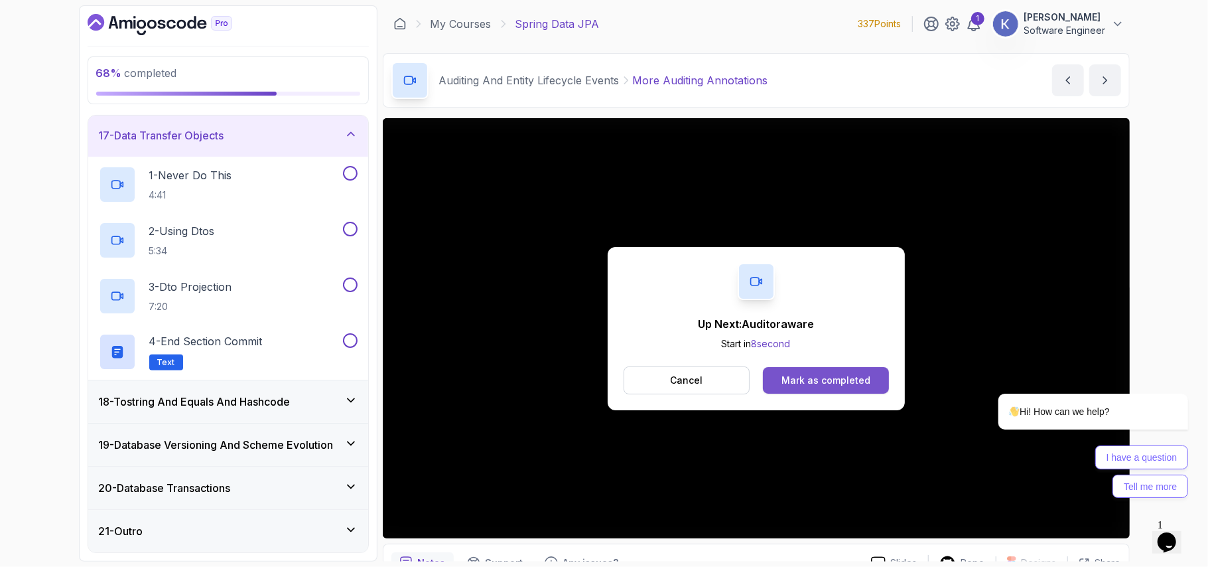
click at [848, 385] on div "Mark as completed" at bounding box center [826, 380] width 89 height 13
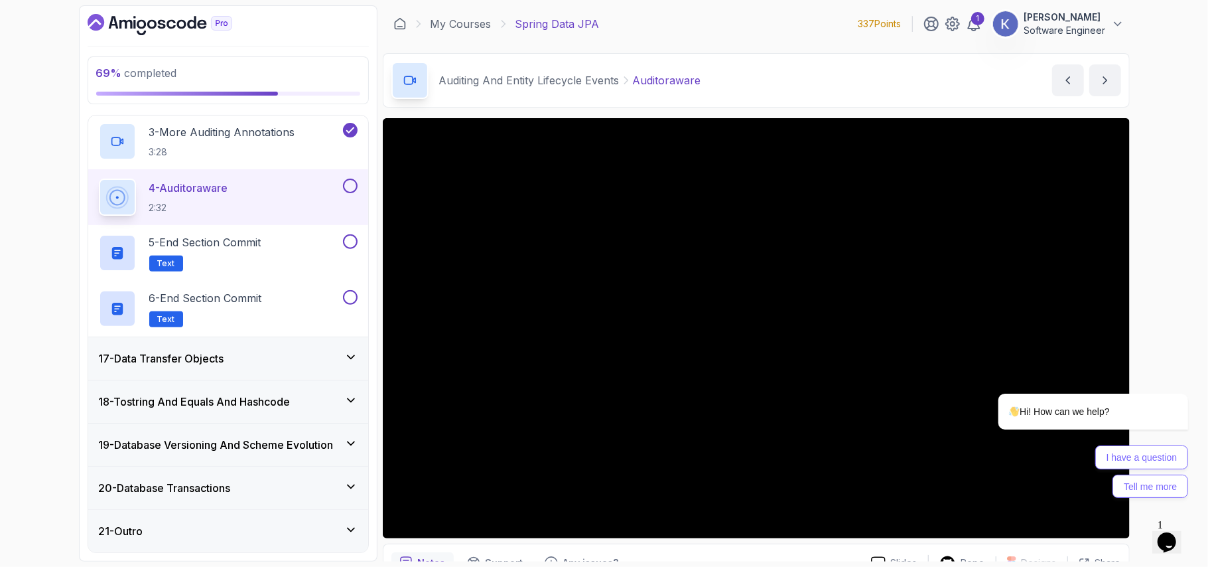
scroll to position [696, 0]
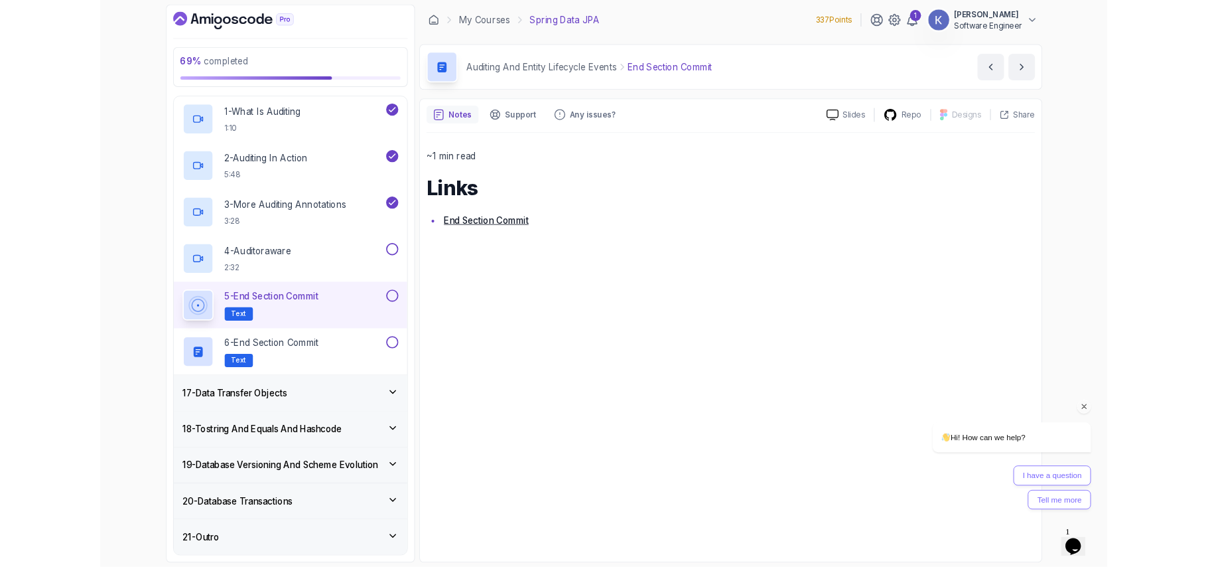
scroll to position [808, 0]
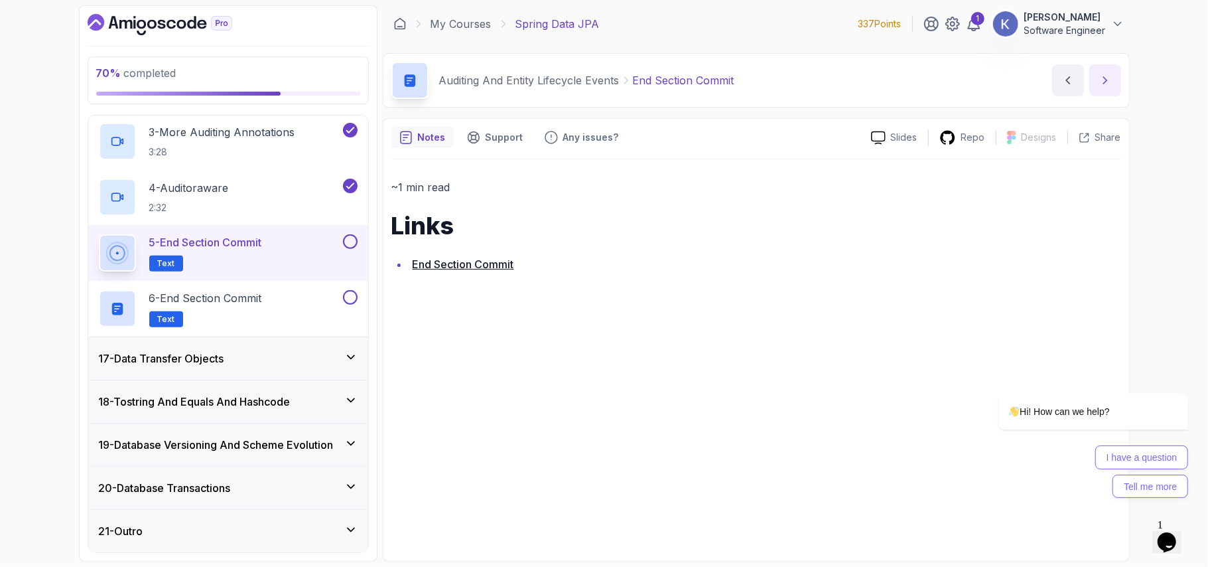
click at [1110, 77] on icon "next content" at bounding box center [1105, 80] width 13 height 13
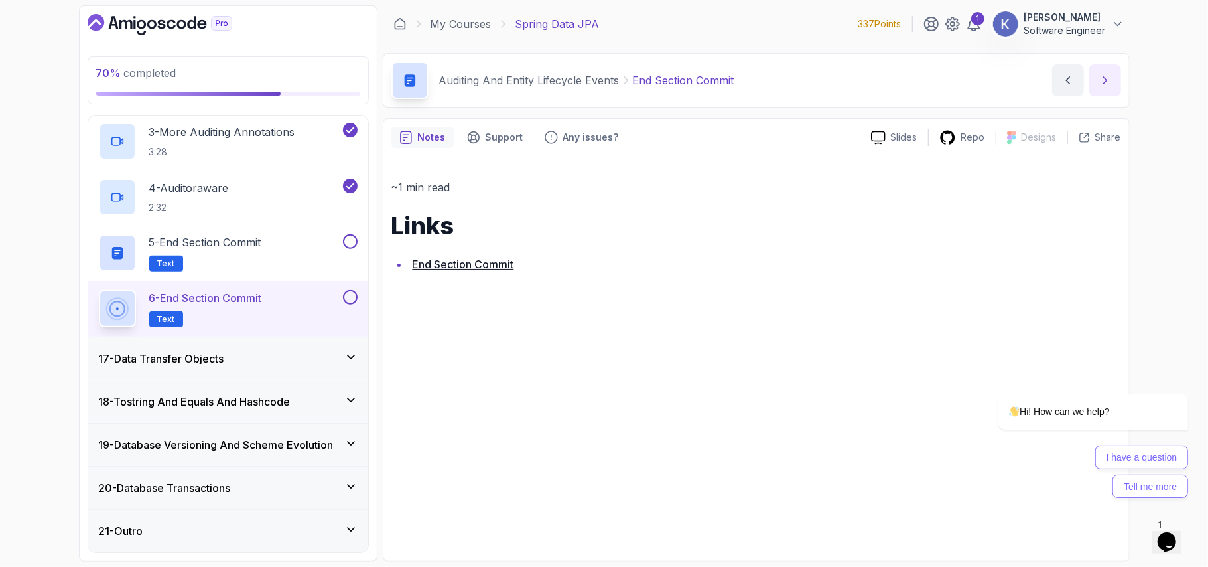
click at [1110, 77] on icon "next content" at bounding box center [1105, 80] width 13 height 13
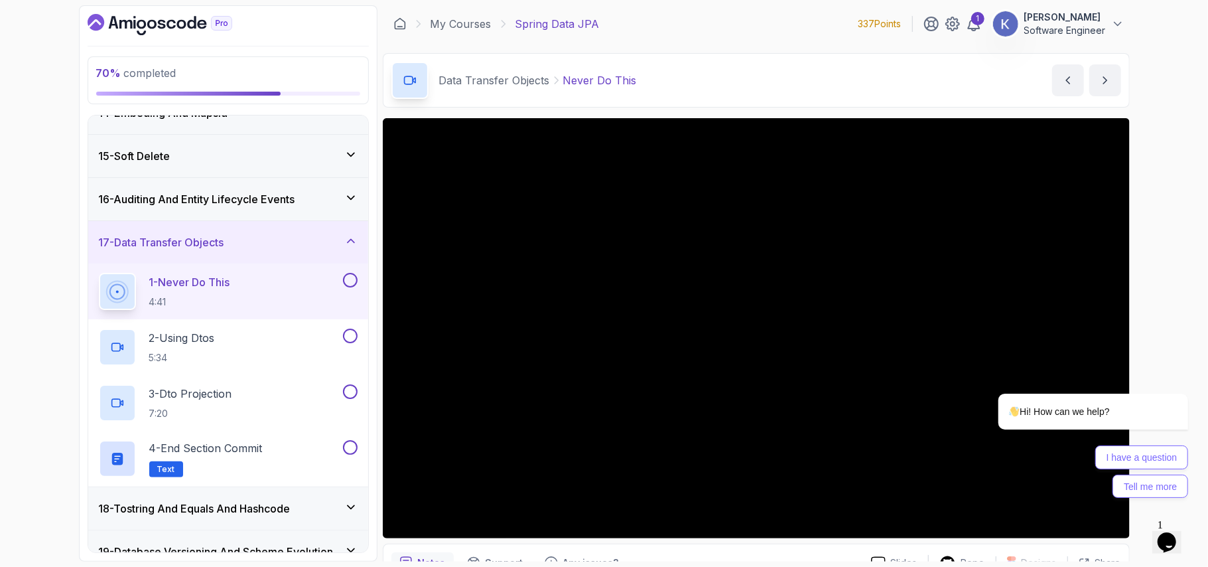
scroll to position [697, 0]
